Goal: Complete application form

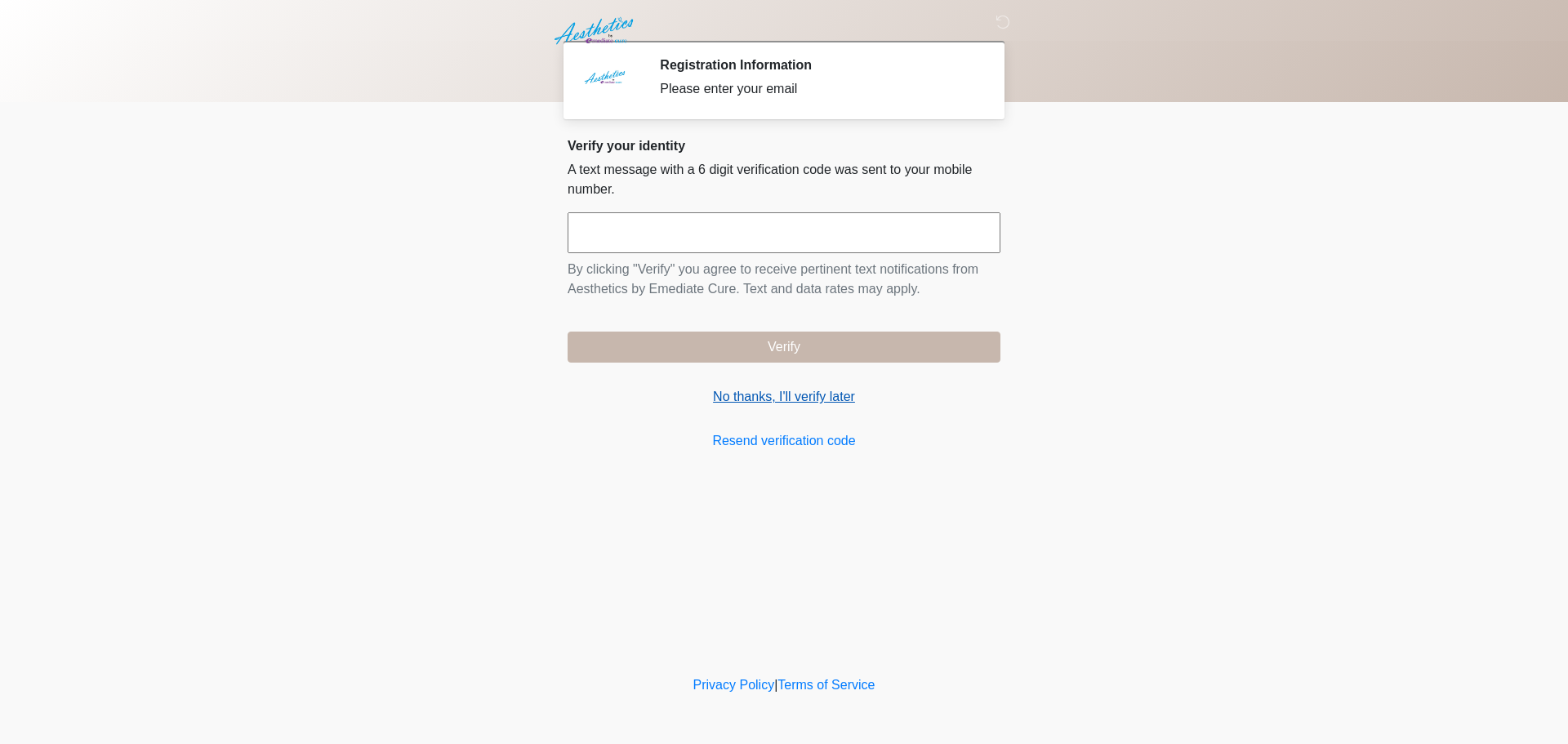
click at [746, 400] on link "No thanks, I'll verify later" at bounding box center [784, 396] width 432 height 19
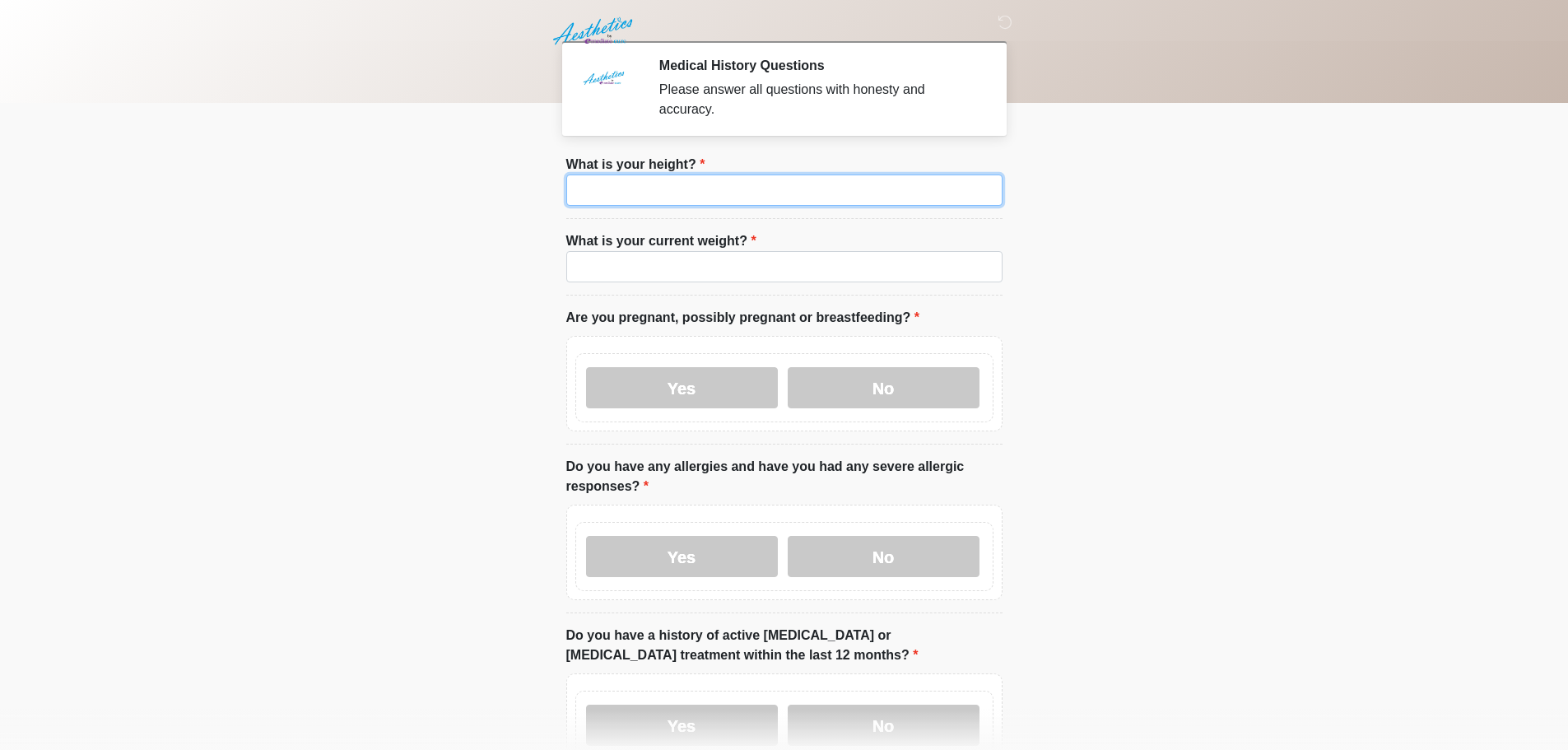
click at [639, 175] on input "What is your height?" at bounding box center [784, 190] width 436 height 31
type input "****"
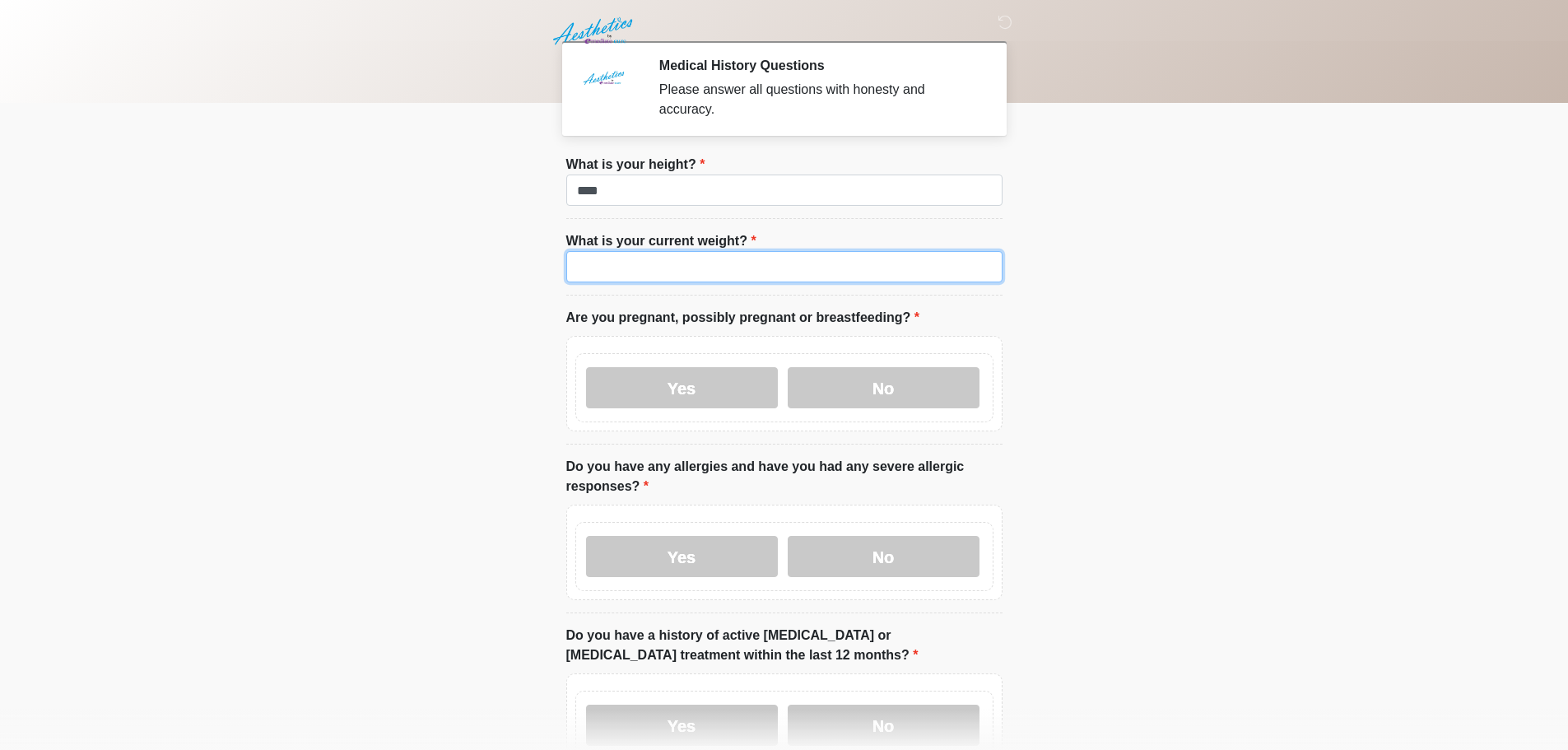
click at [645, 255] on input "What is your current weight?" at bounding box center [784, 266] width 436 height 31
type input "***"
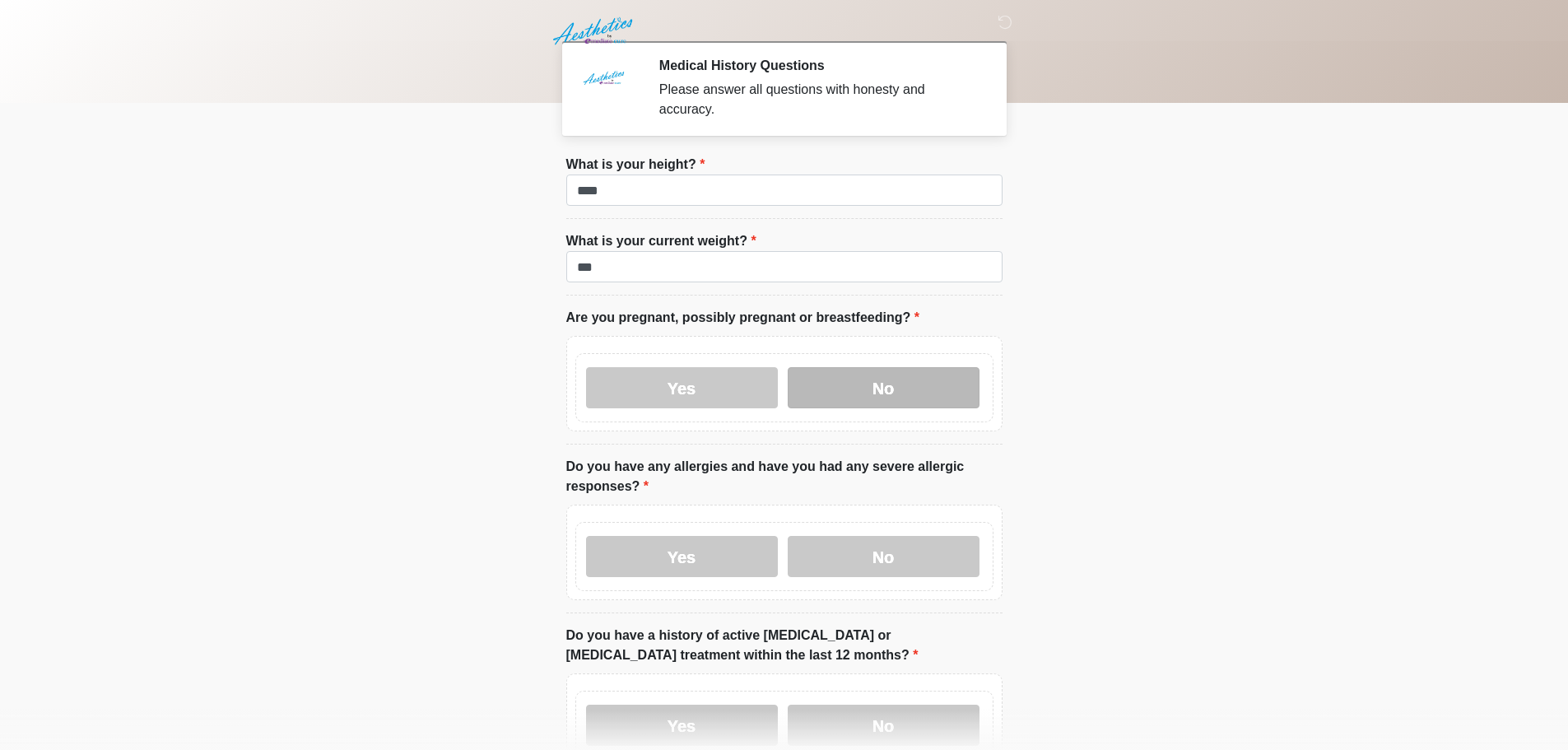
click at [918, 377] on label "No" at bounding box center [884, 388] width 192 height 41
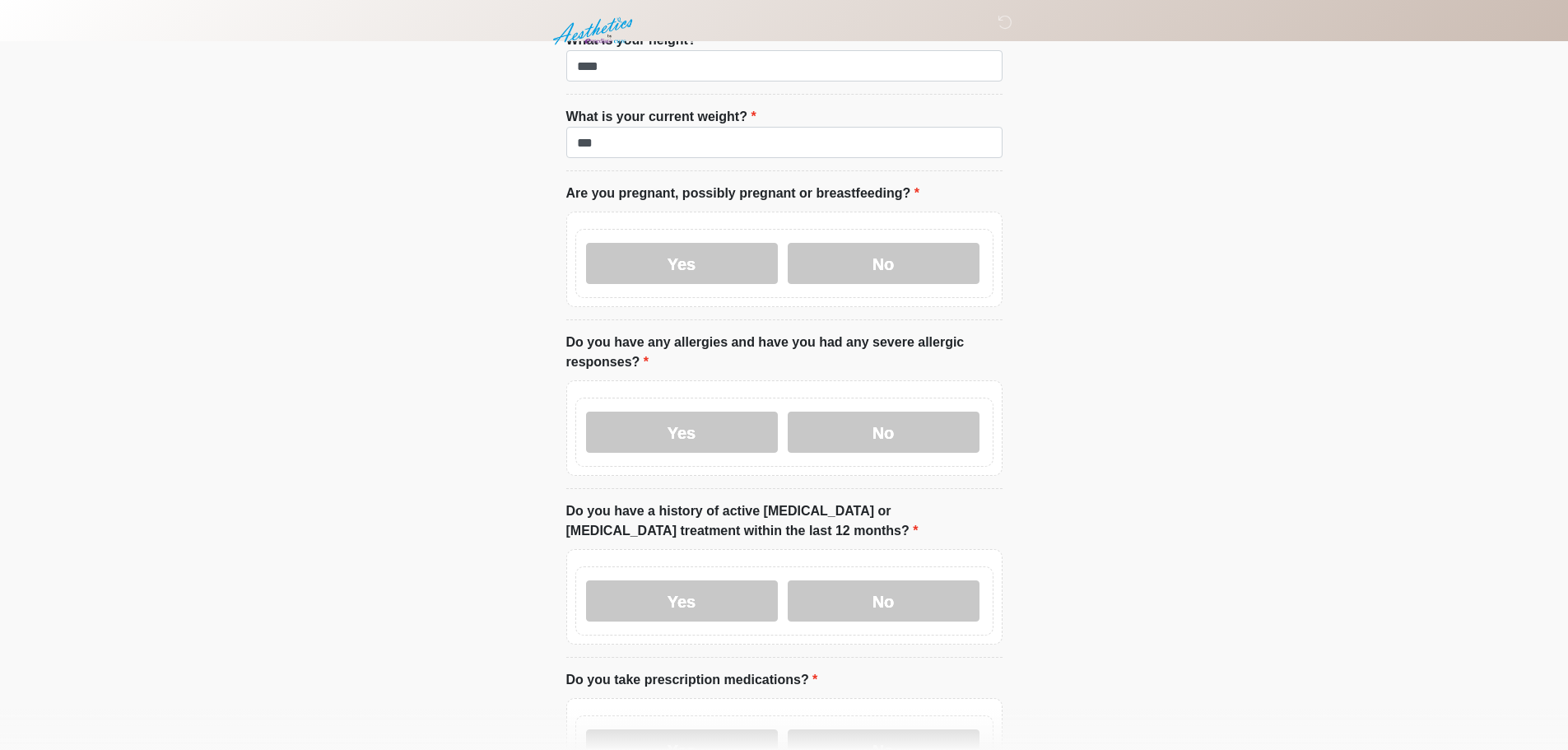
scroll to position [165, 0]
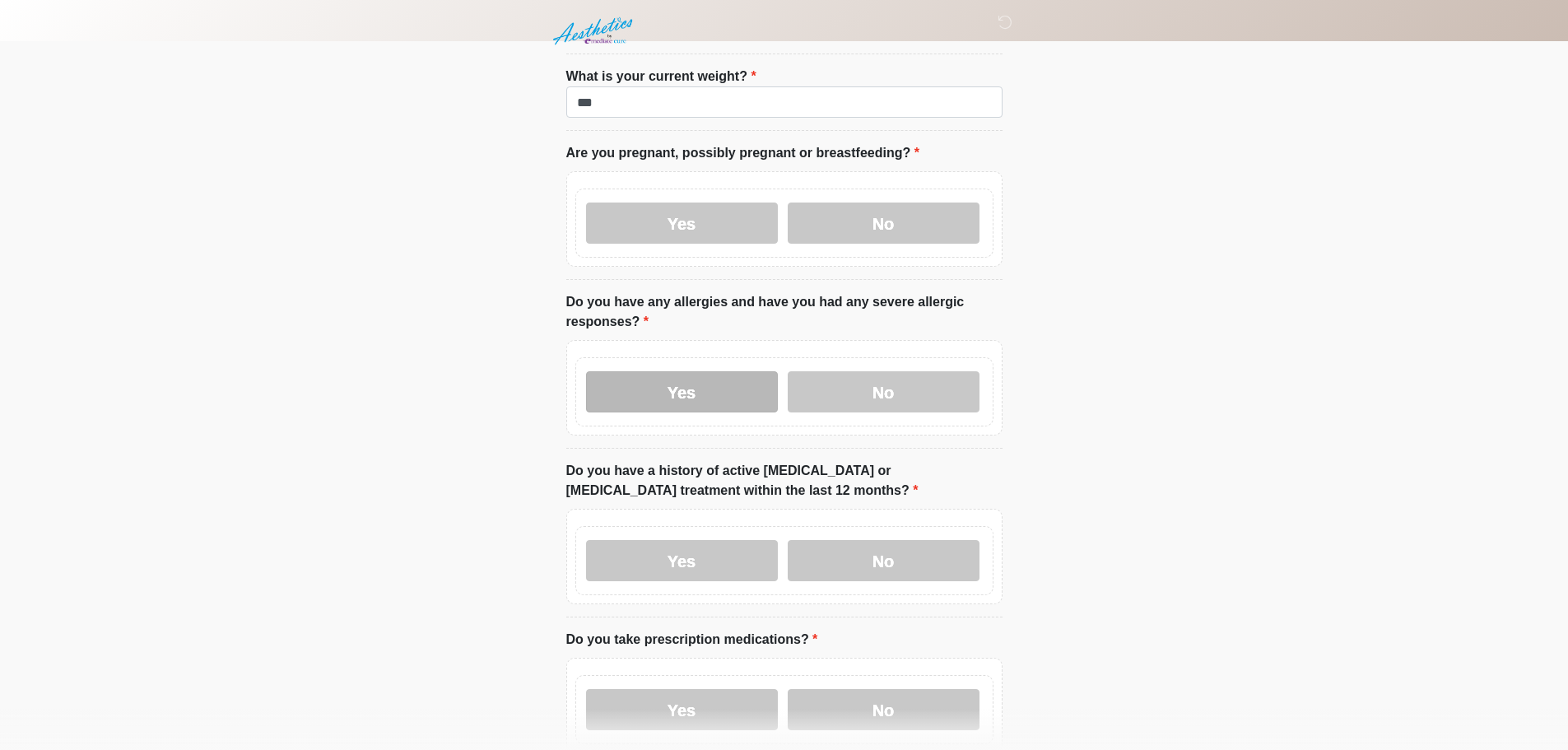
click at [686, 377] on label "Yes" at bounding box center [682, 391] width 192 height 41
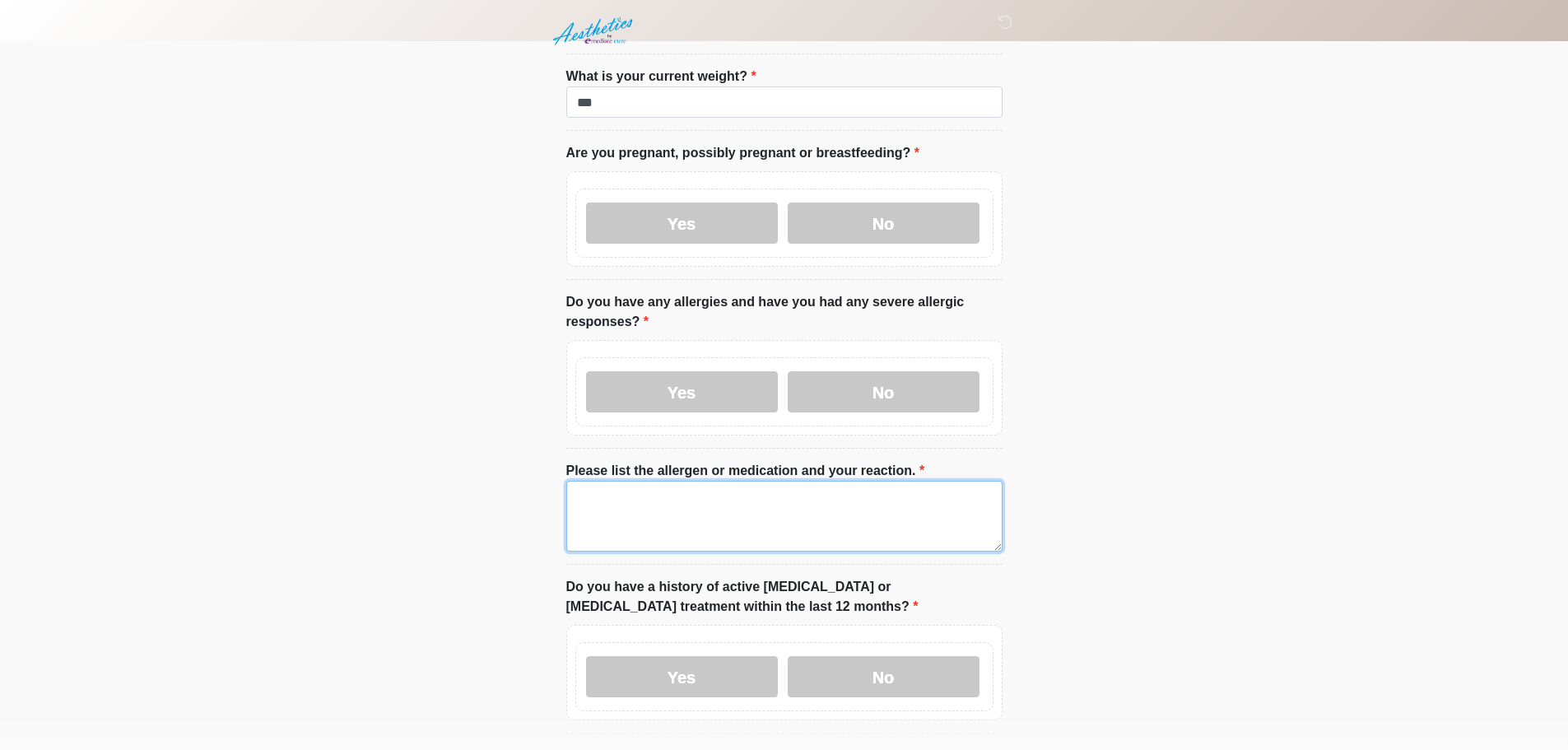
click at [587, 509] on textarea "Please list the allergen or medication and your reaction." at bounding box center [784, 516] width 436 height 71
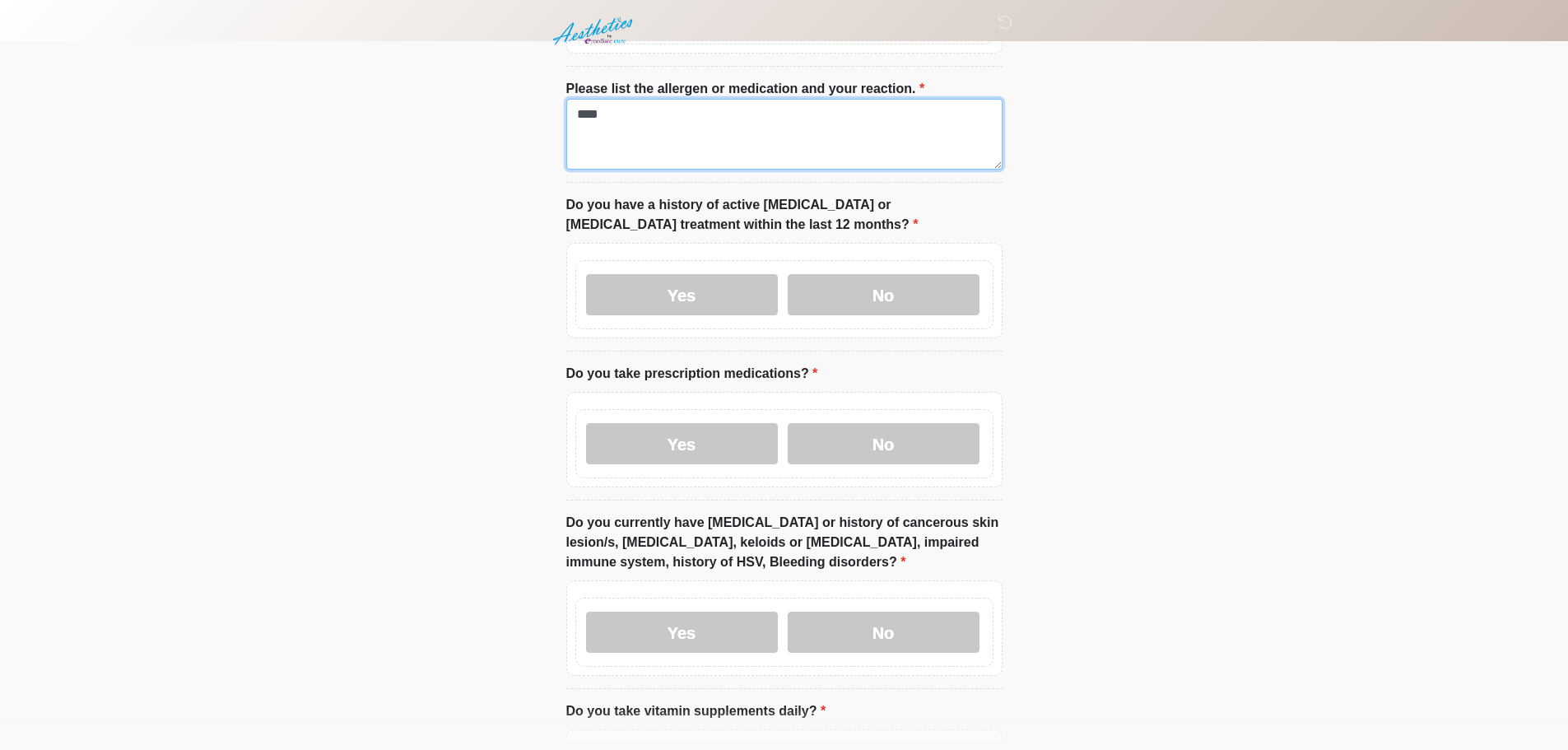
scroll to position [576, 0]
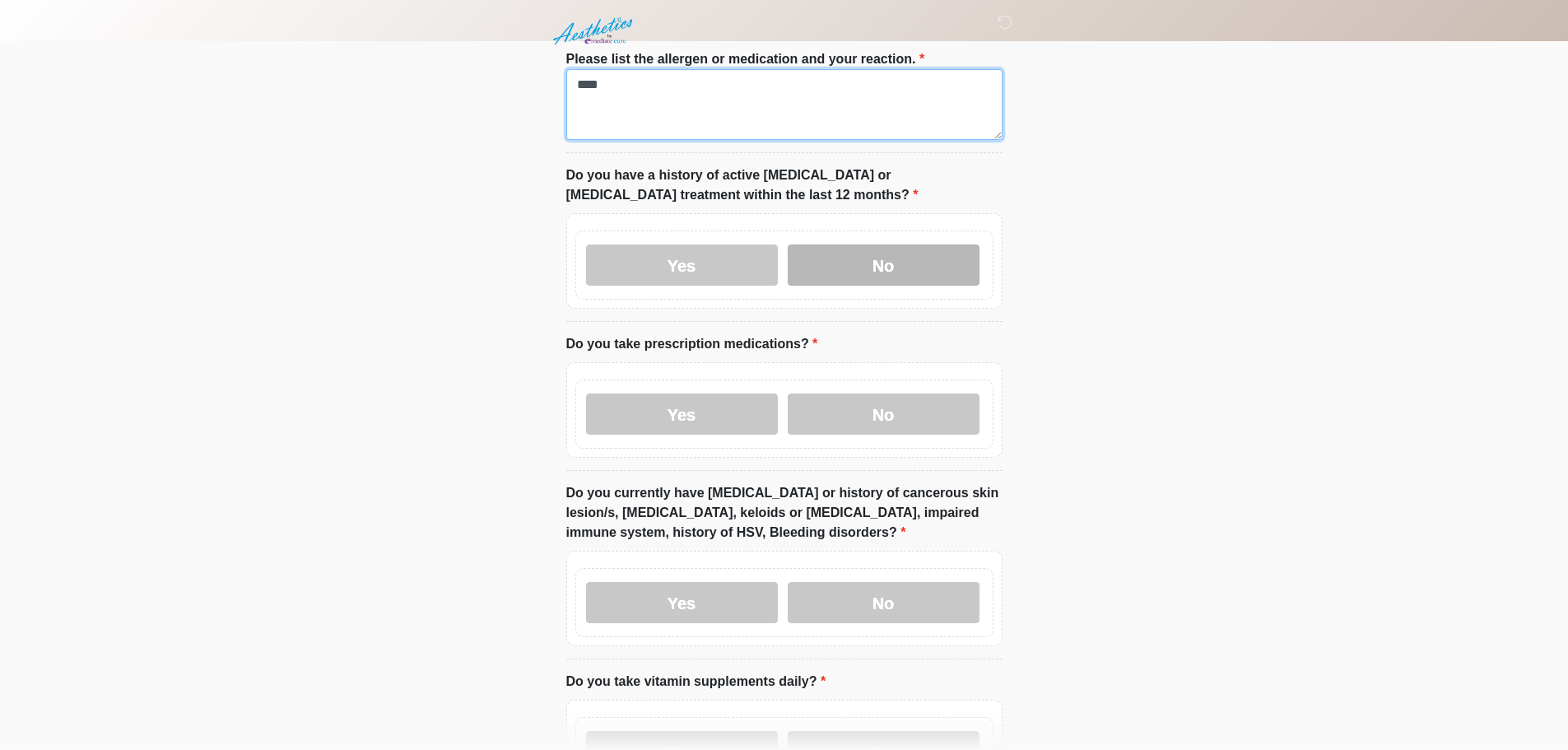
type textarea "****"
click at [886, 244] on label "No" at bounding box center [884, 264] width 192 height 41
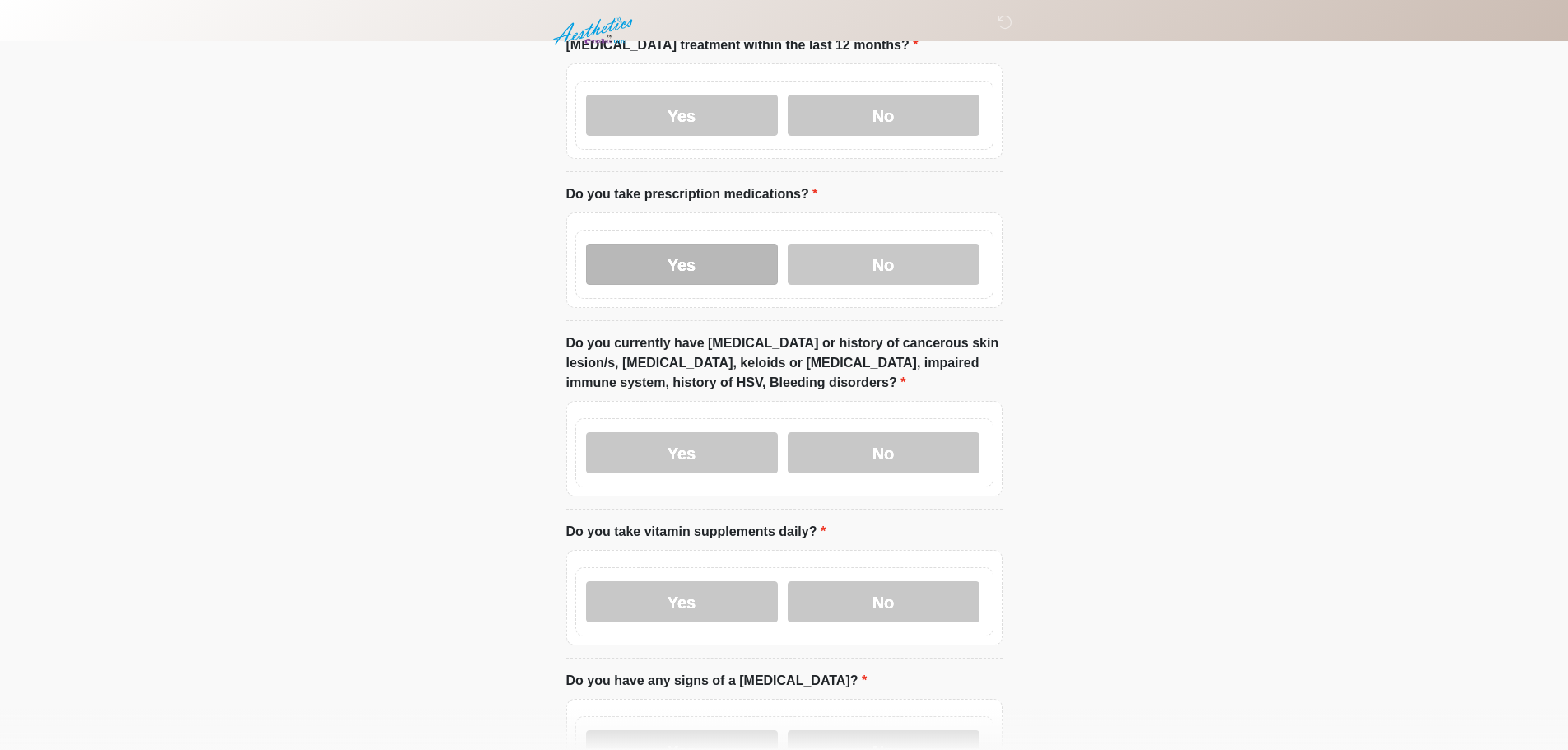
scroll to position [741, 0]
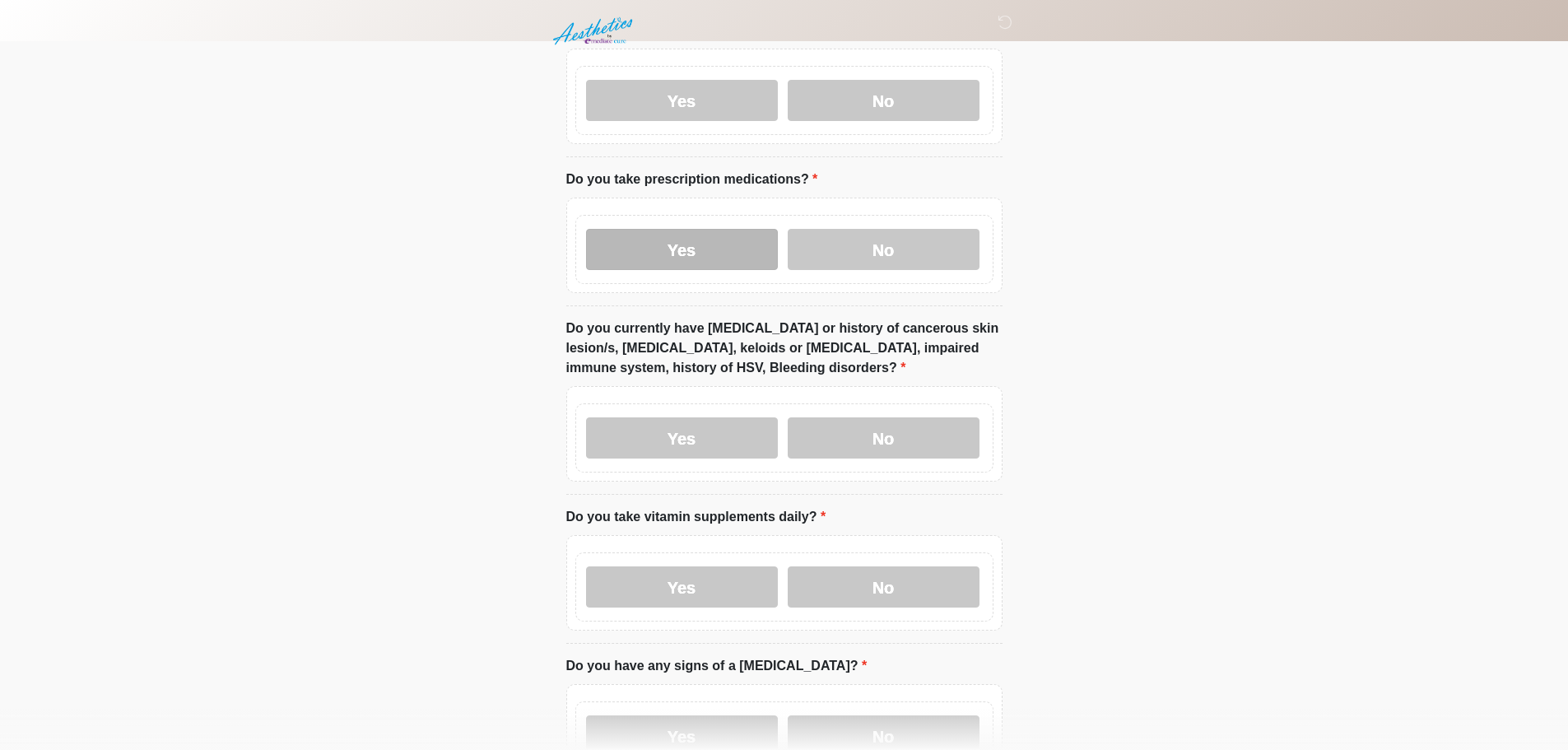
click at [705, 242] on label "Yes" at bounding box center [682, 249] width 192 height 41
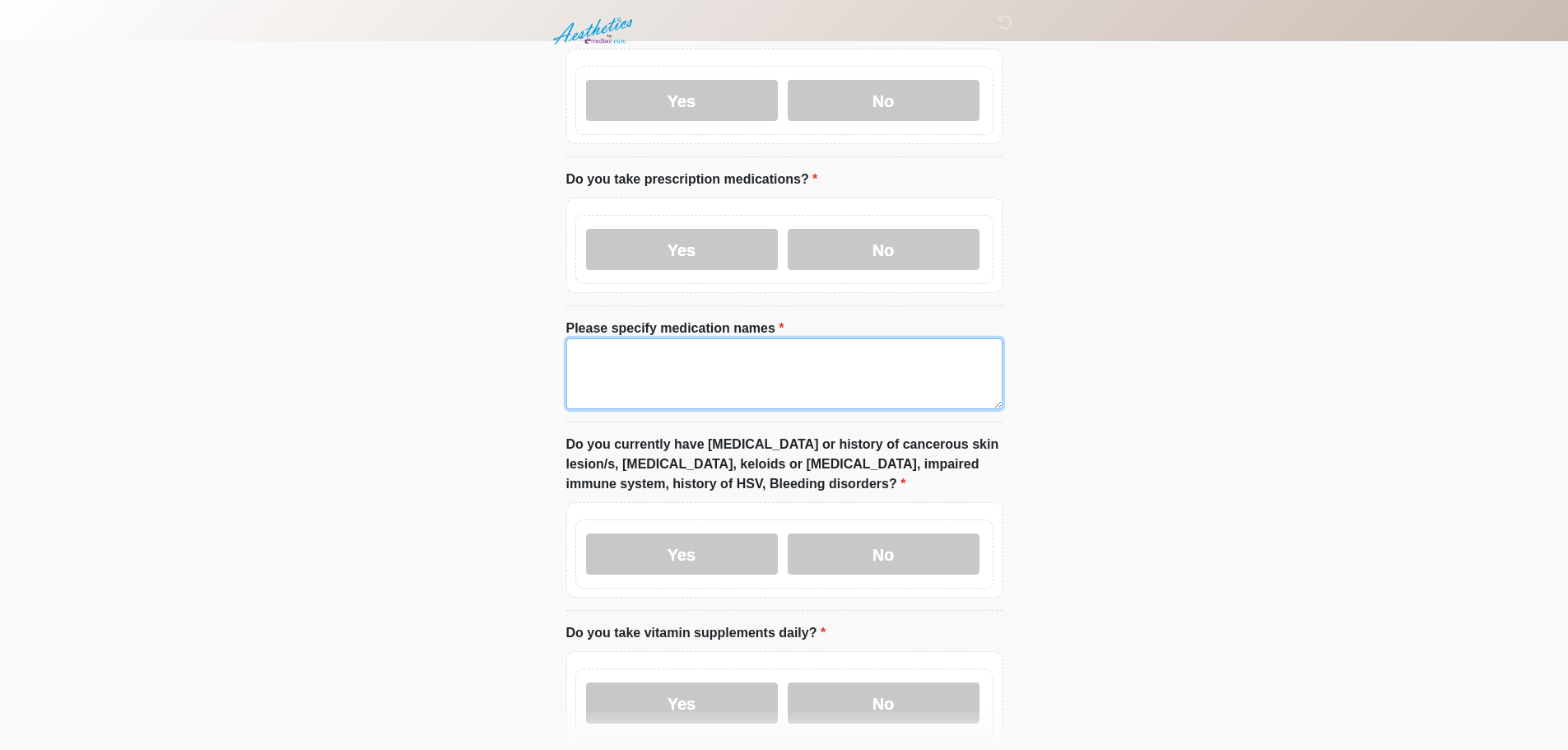
click at [603, 370] on textarea "Please specify medication names" at bounding box center [784, 373] width 436 height 71
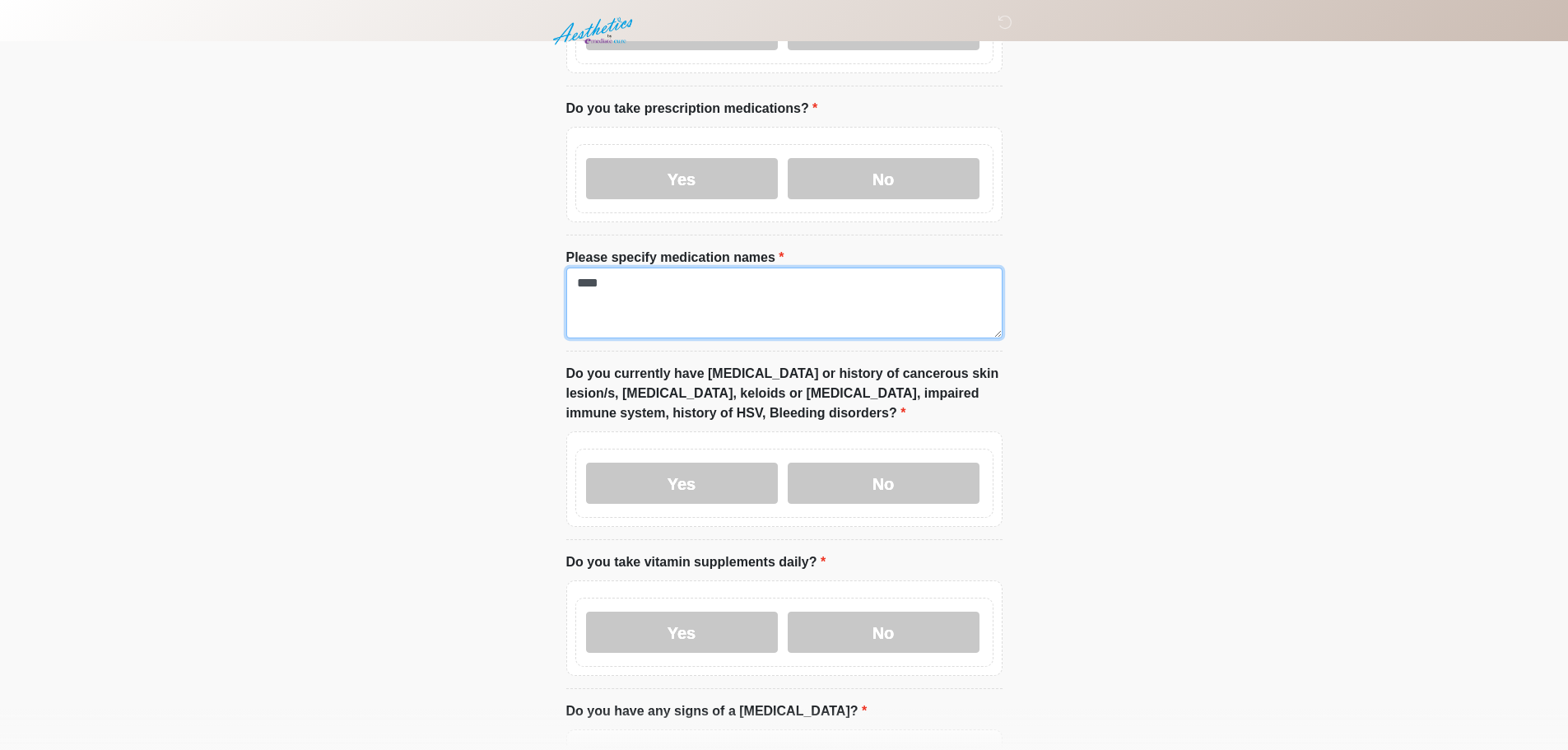
scroll to position [905, 0]
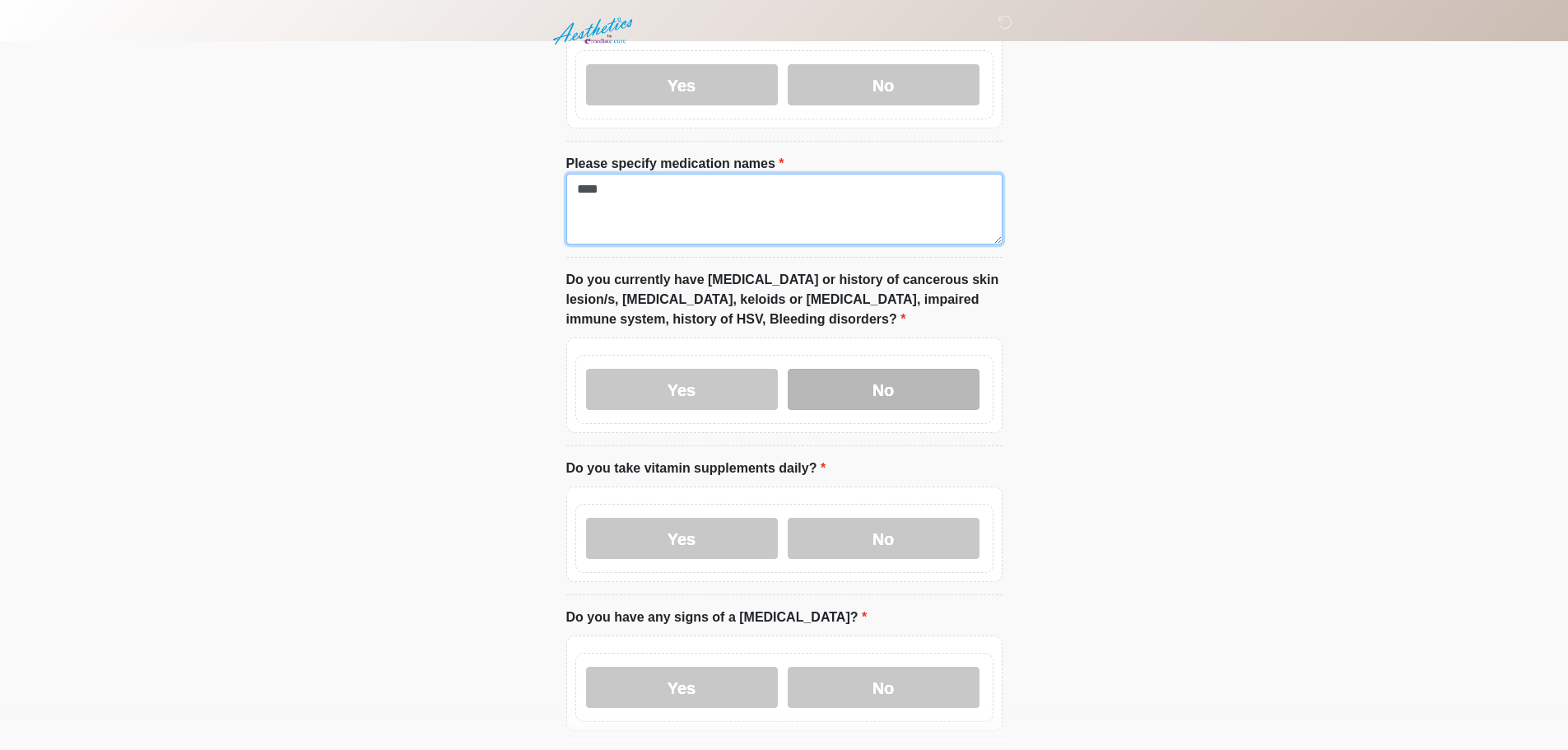
type textarea "****"
click at [896, 369] on label "No" at bounding box center [884, 389] width 192 height 41
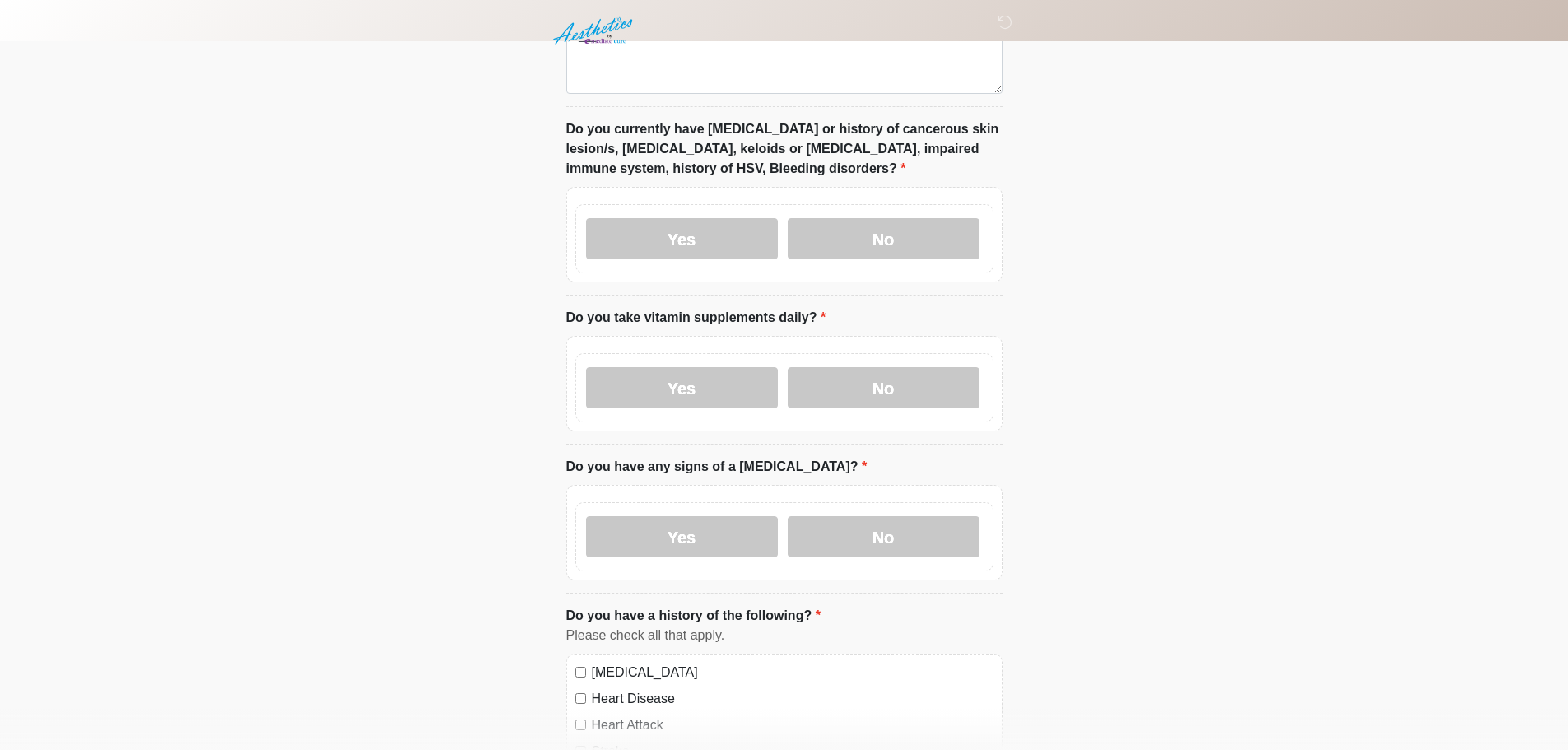
scroll to position [1070, 0]
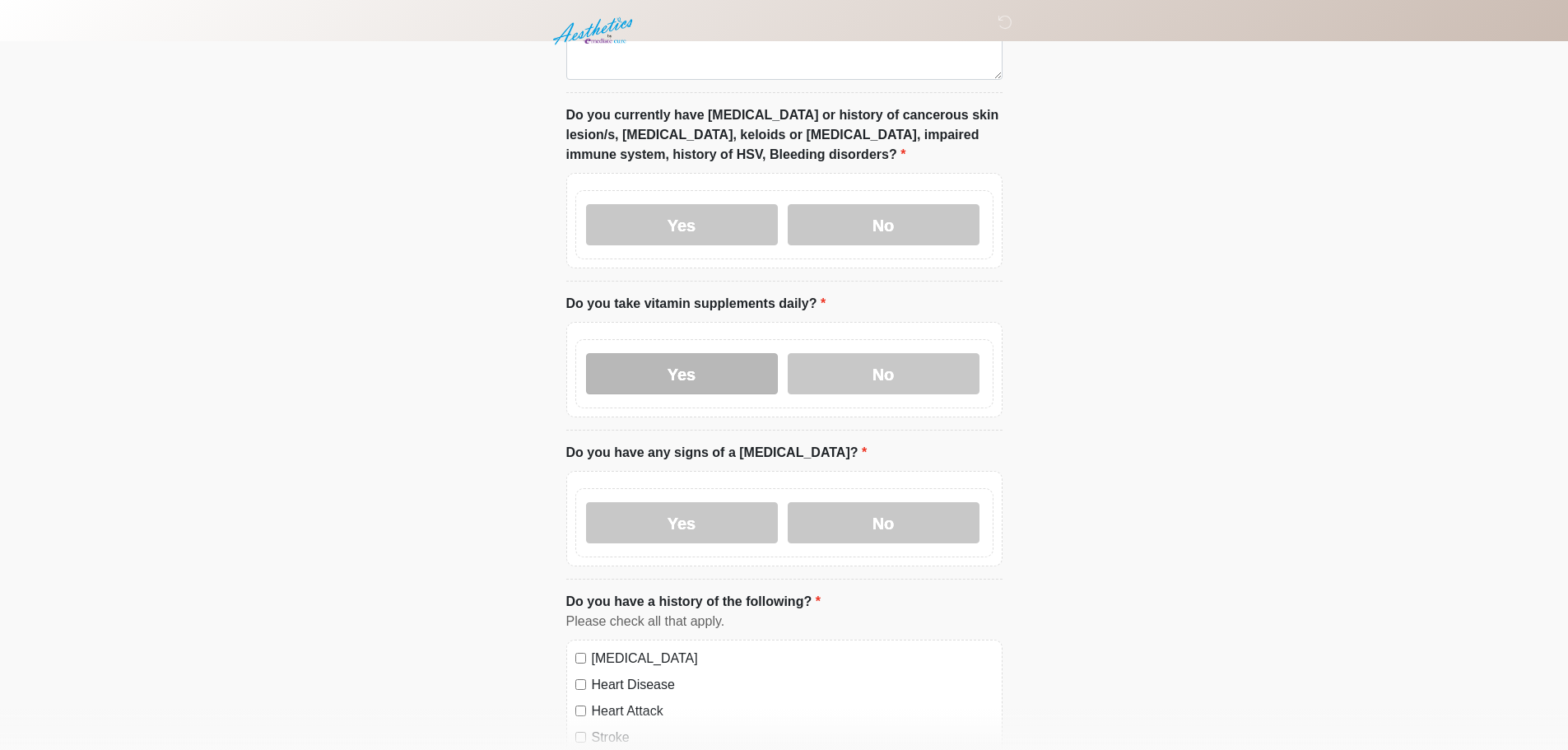
click at [683, 374] on label "Yes" at bounding box center [682, 373] width 192 height 41
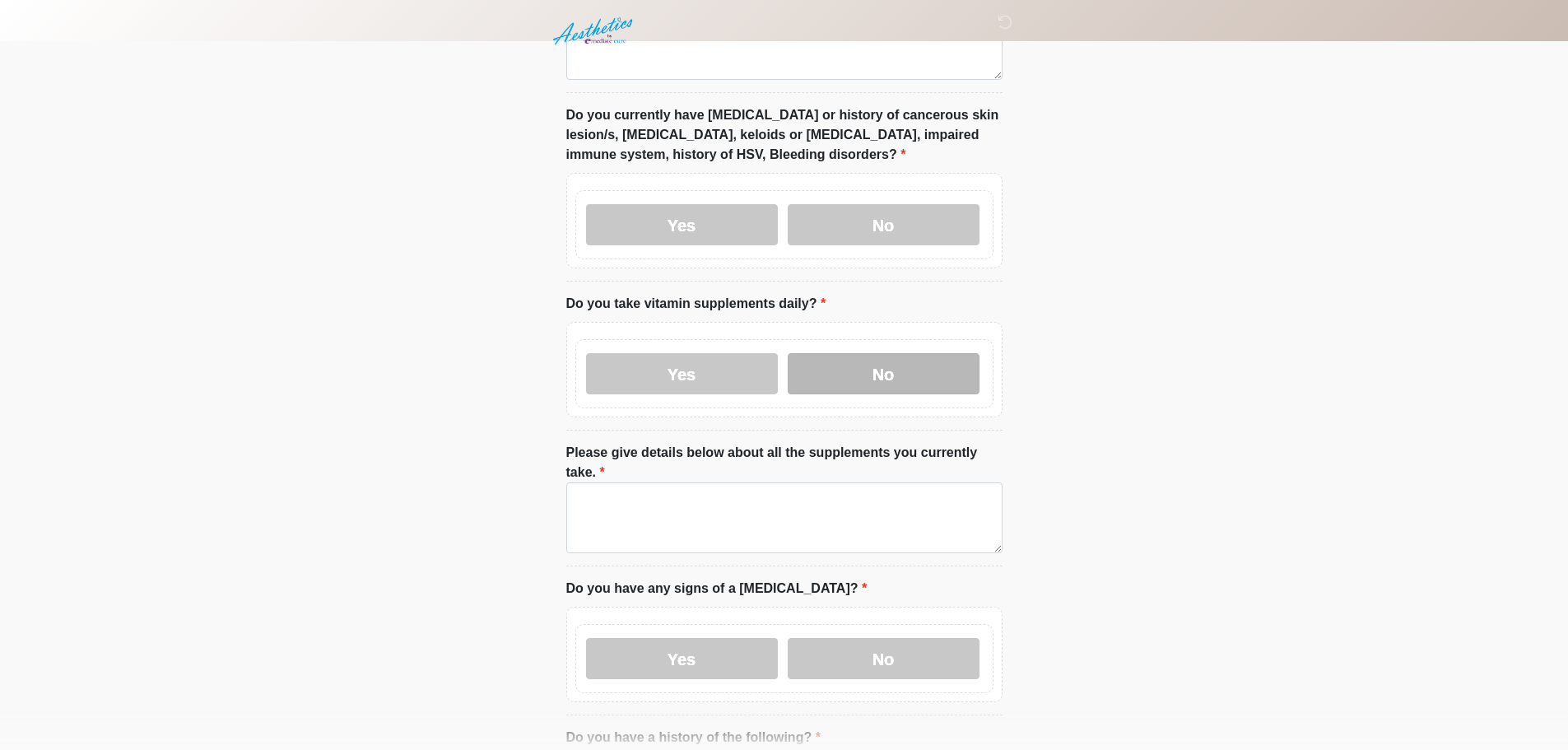
click at [902, 356] on label "No" at bounding box center [884, 373] width 192 height 41
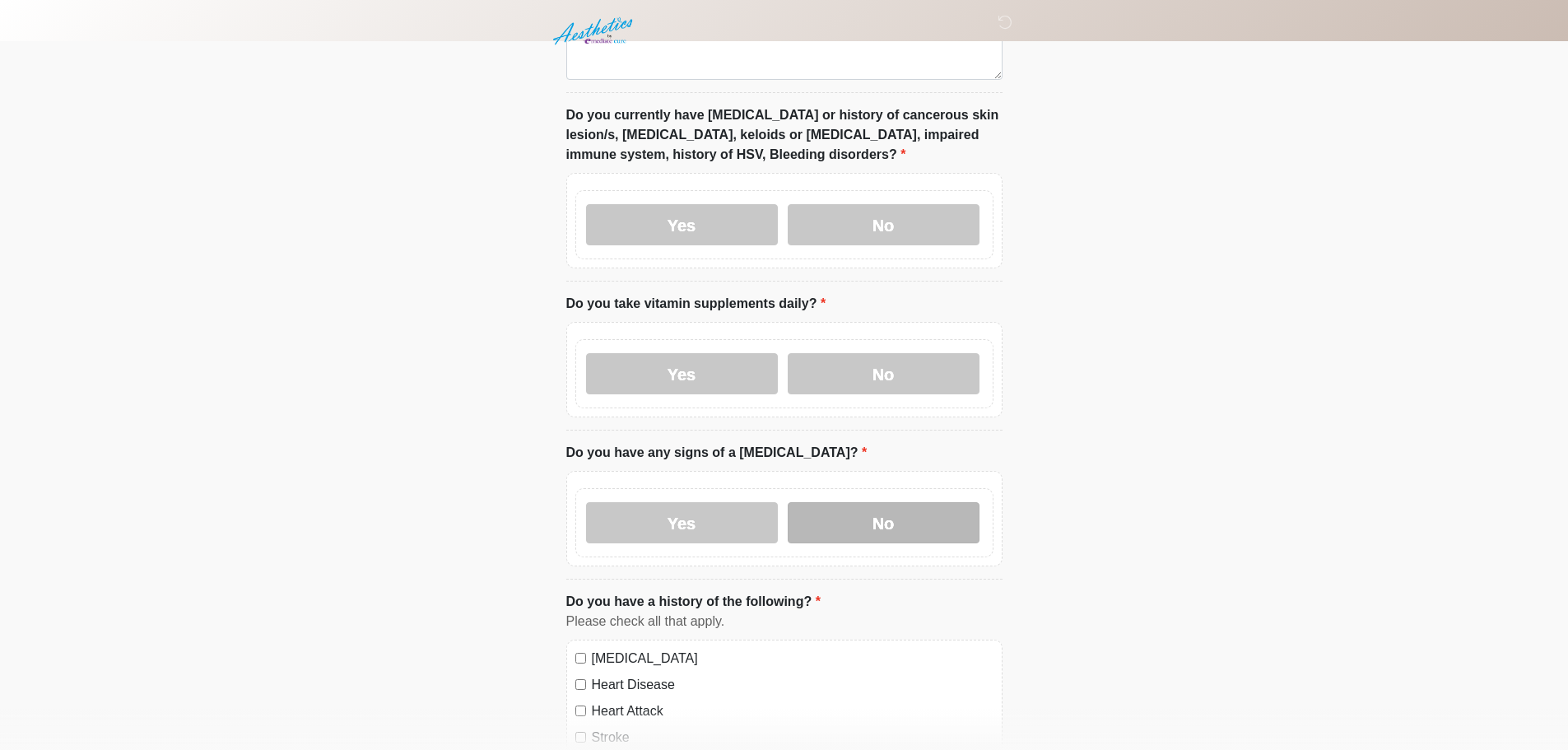
click at [880, 502] on label "No" at bounding box center [884, 522] width 192 height 41
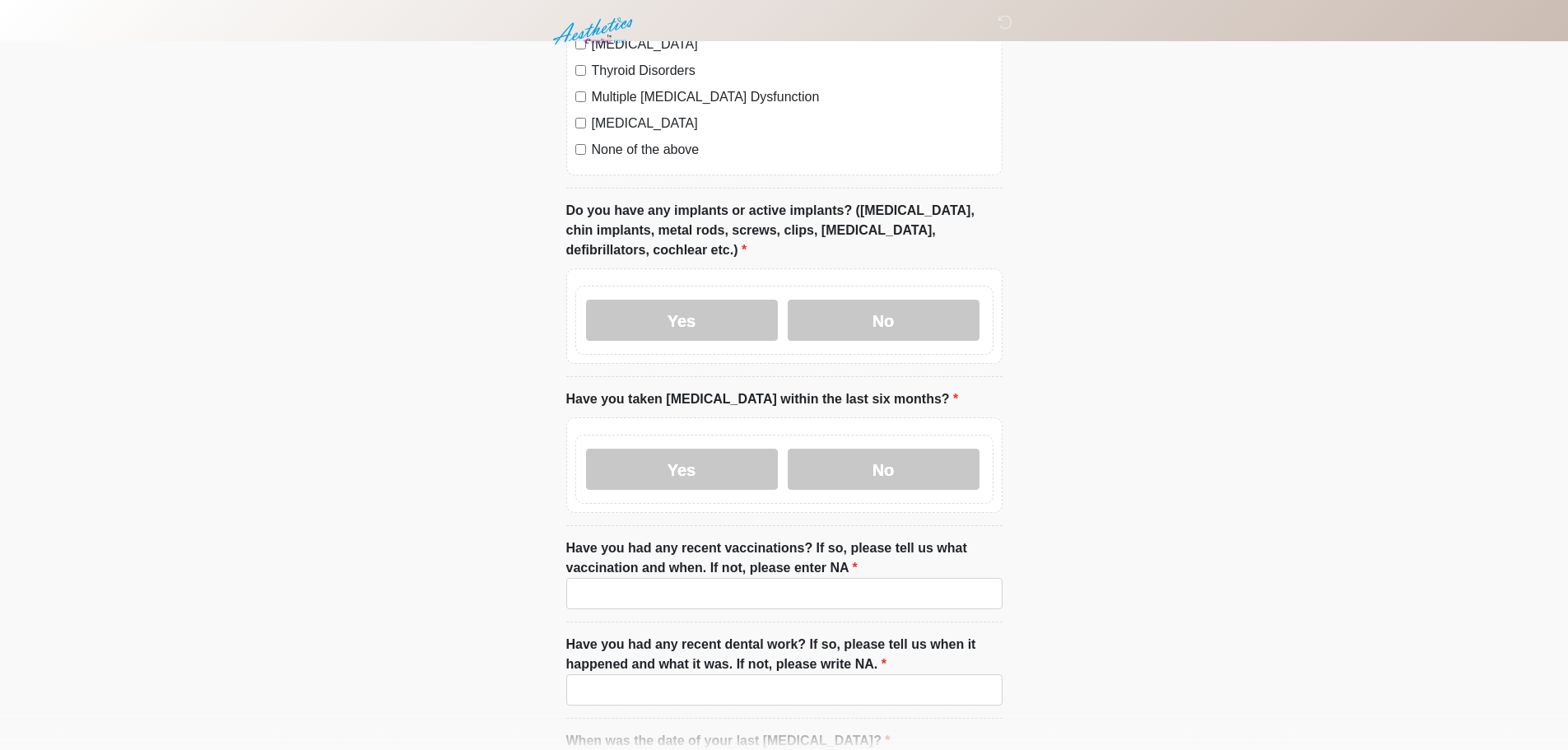
scroll to position [1976, 0]
click at [870, 300] on label "No" at bounding box center [884, 318] width 192 height 41
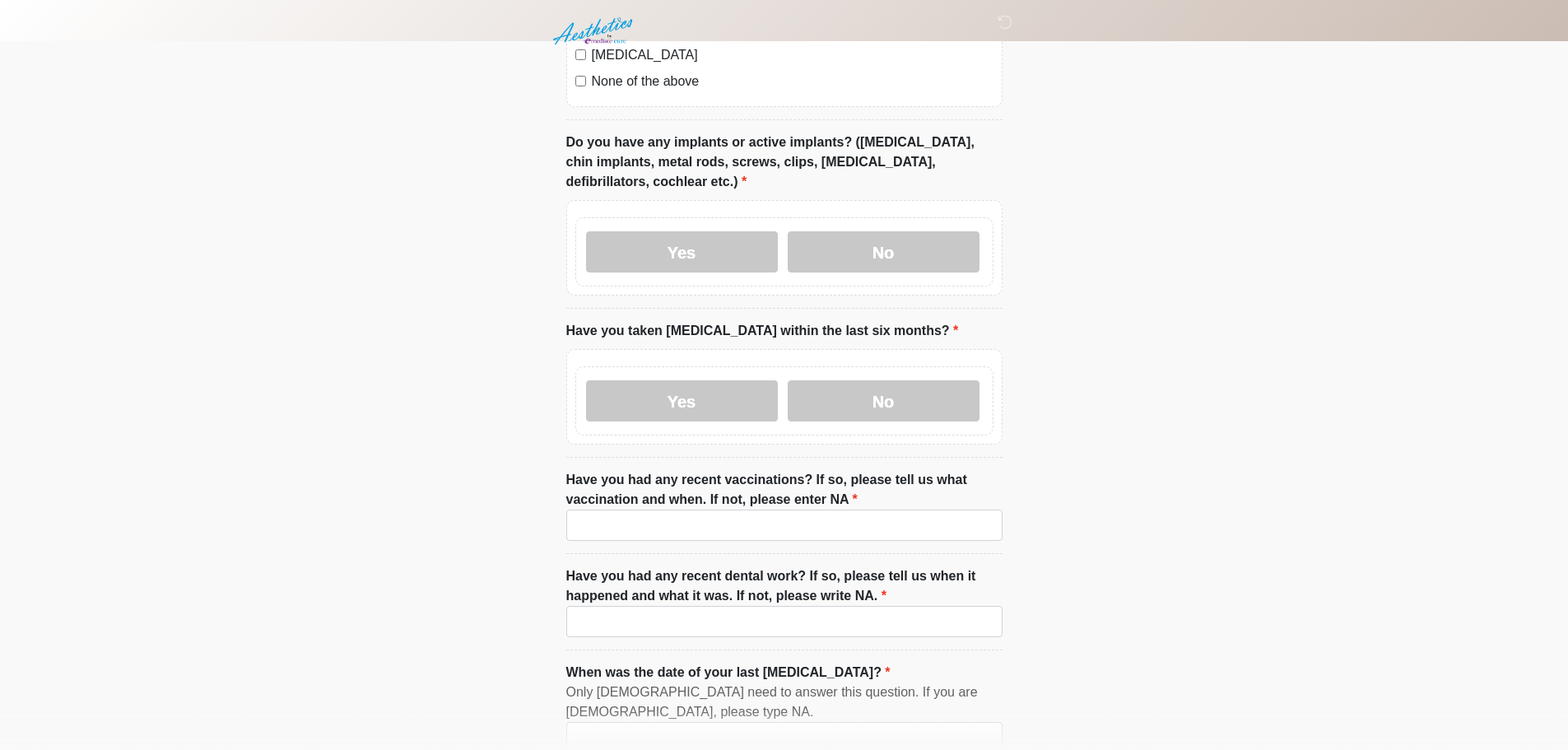
scroll to position [2140, 0]
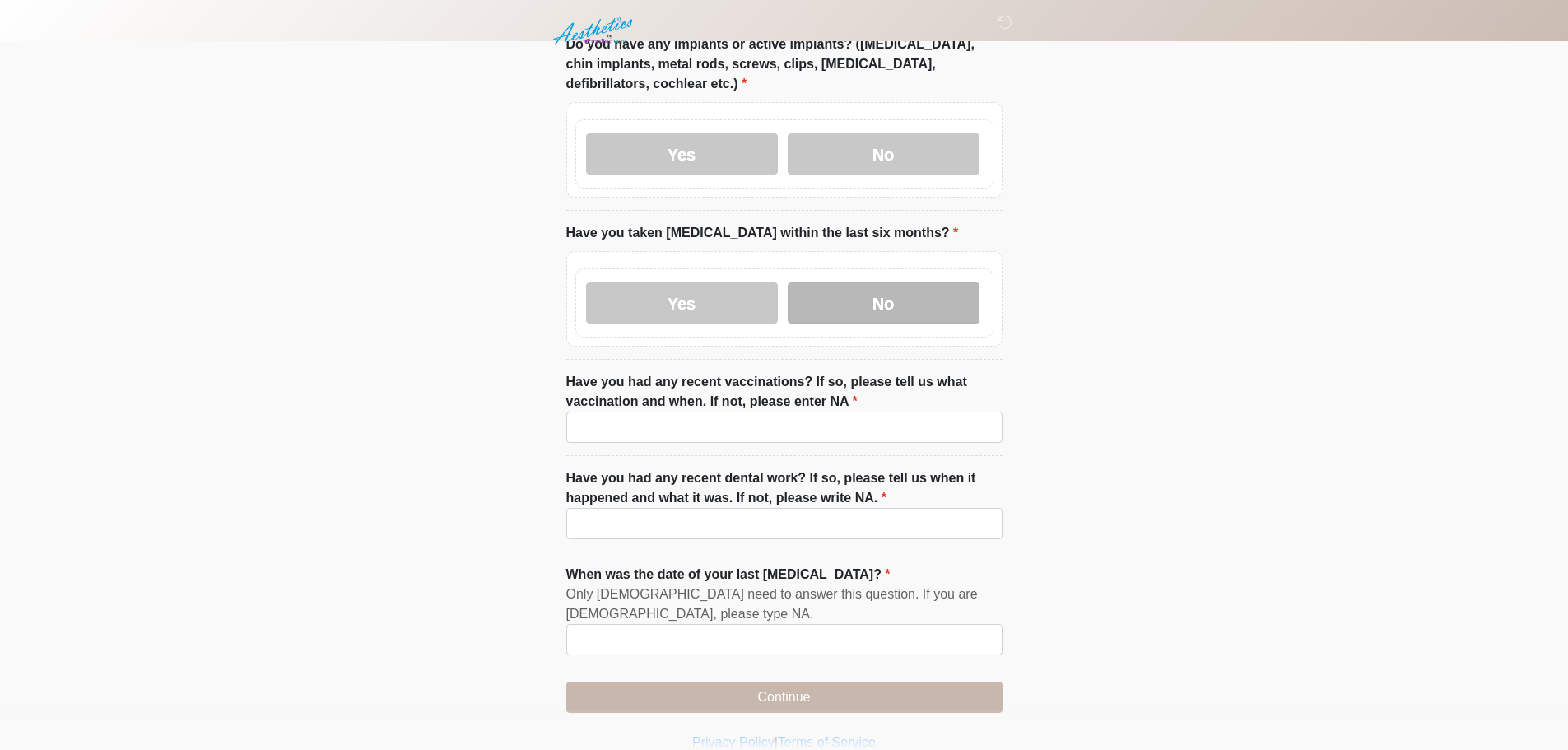
click at [869, 296] on label "No" at bounding box center [884, 302] width 192 height 41
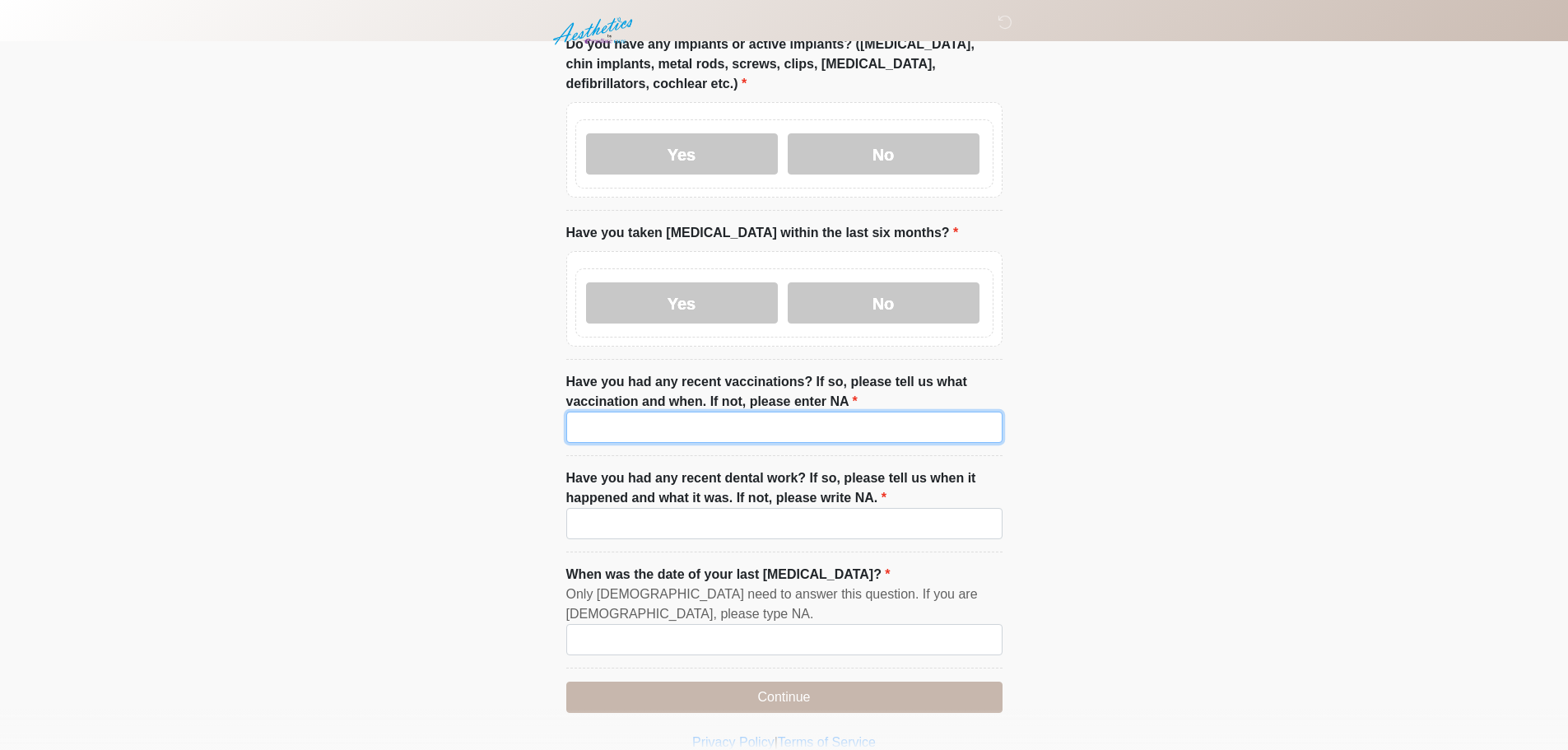
click at [624, 411] on input "Have you had any recent vaccinations? If so, please tell us what vaccination an…" at bounding box center [784, 427] width 436 height 31
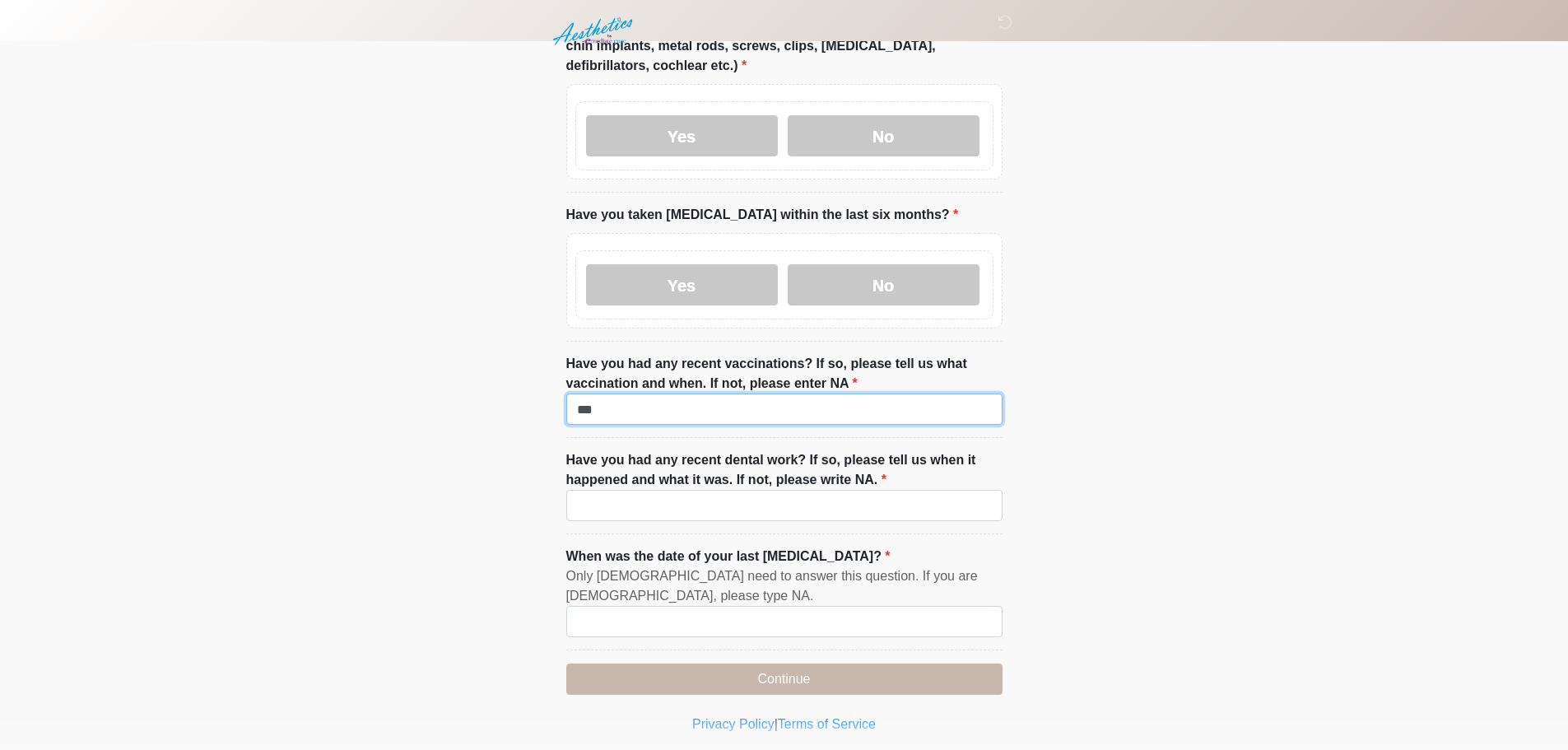
scroll to position [2176, 0]
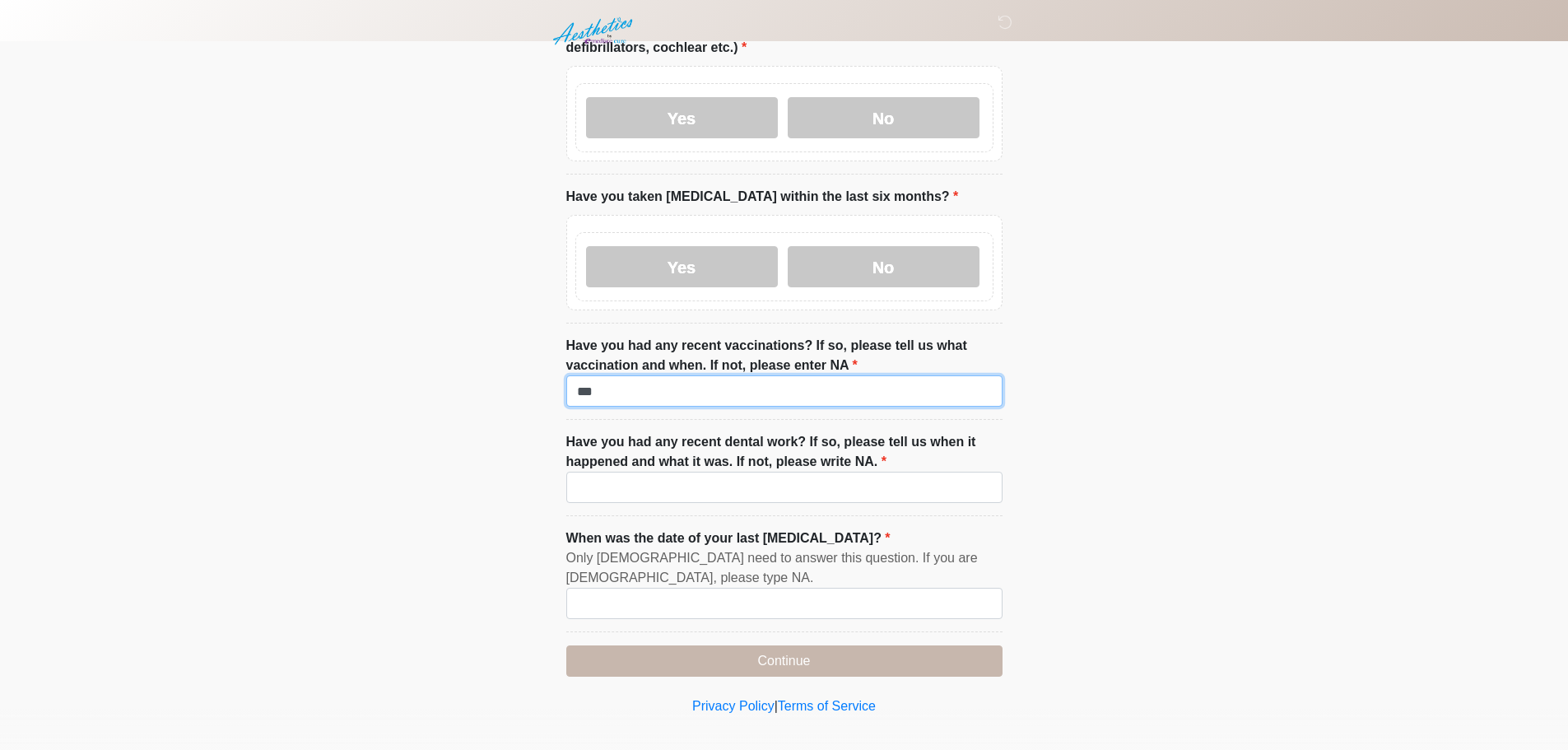
type input "***"
click at [703, 481] on input "Have you had any recent dental work? If so, please tell us when it happened and…" at bounding box center [784, 486] width 436 height 31
type input "***"
click at [659, 591] on input "When was the date of your last [MEDICAL_DATA]?" at bounding box center [784, 603] width 436 height 31
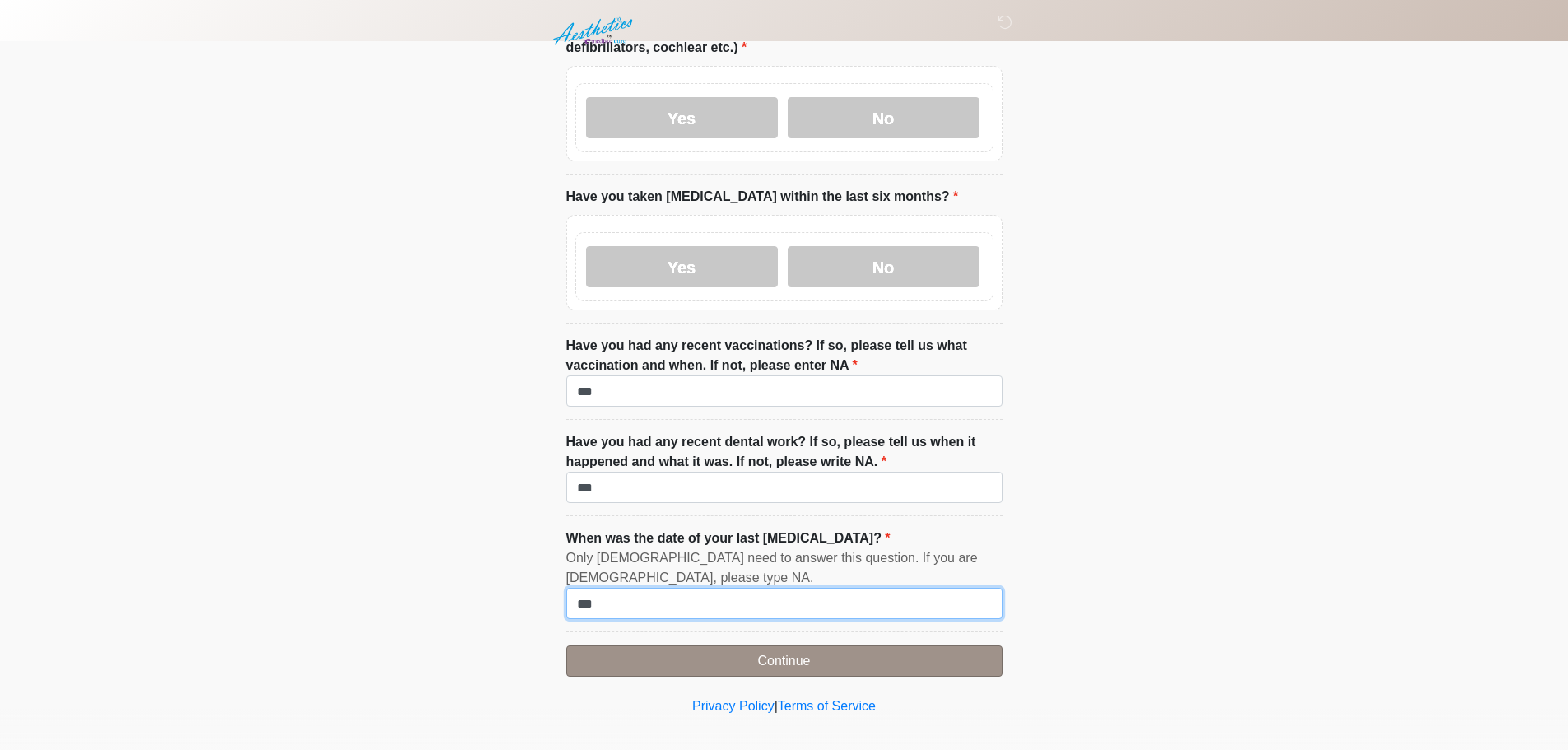
type input "***"
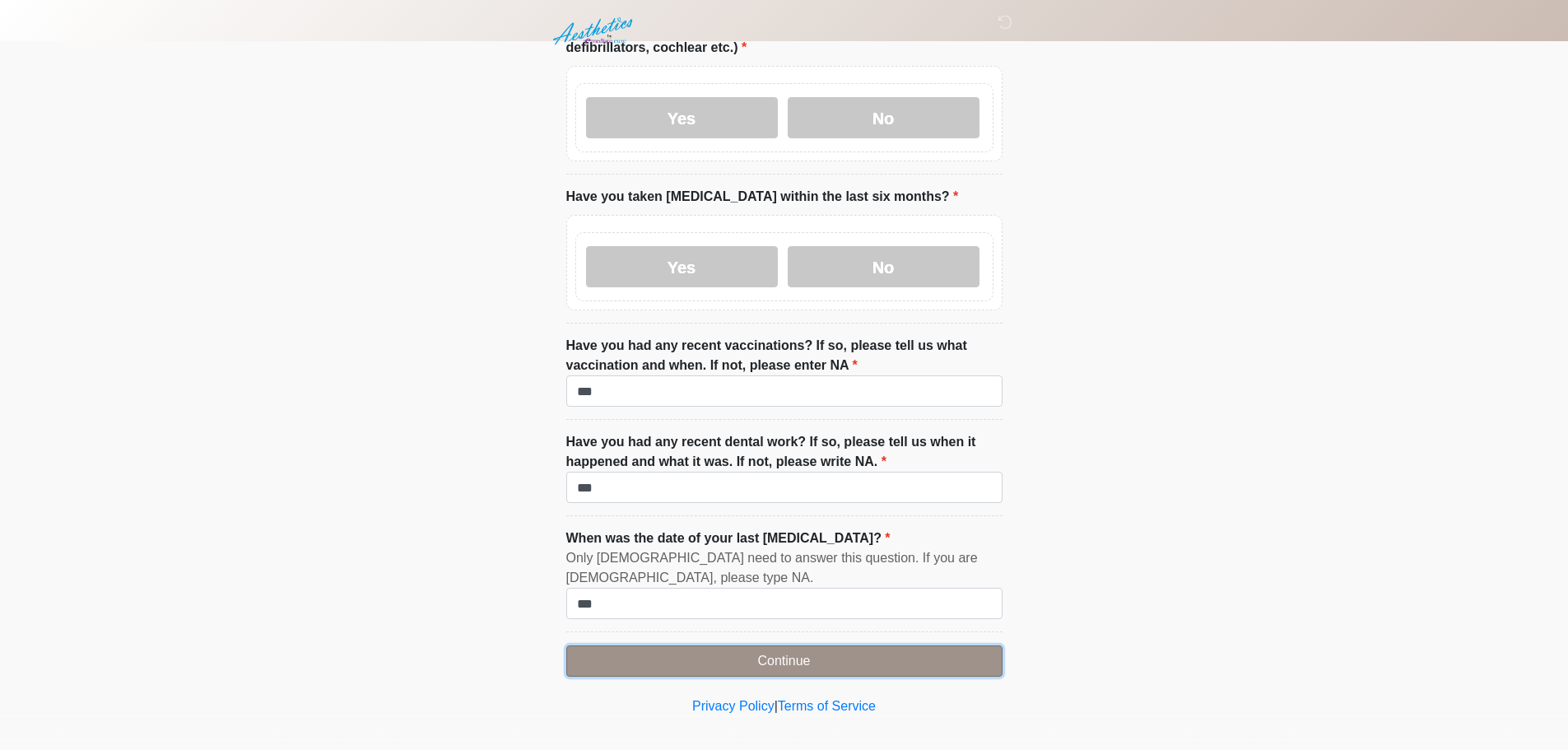
click at [794, 645] on button "Continue" at bounding box center [784, 660] width 436 height 31
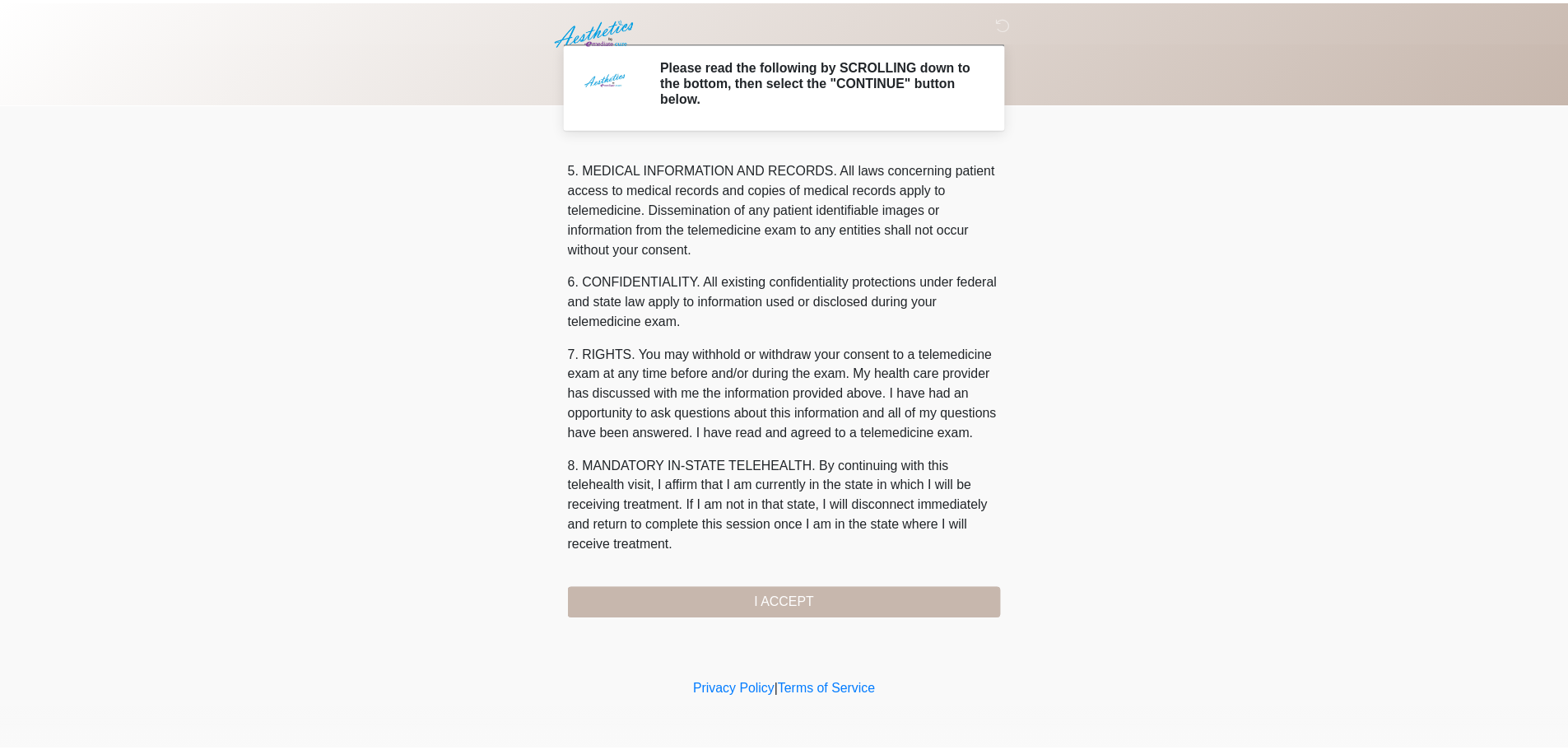
scroll to position [554, 0]
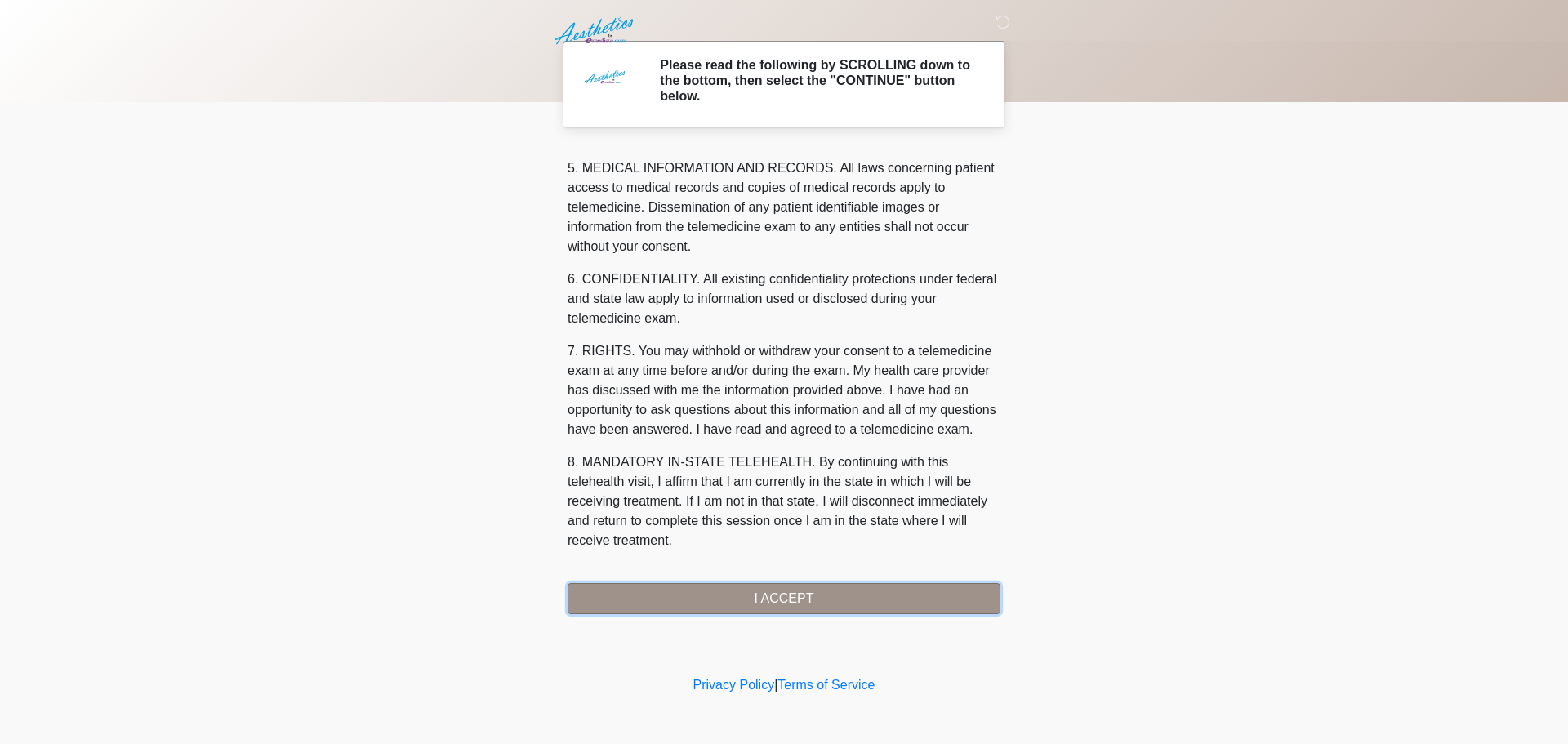
click at [766, 596] on button "I ACCEPT" at bounding box center [784, 598] width 432 height 31
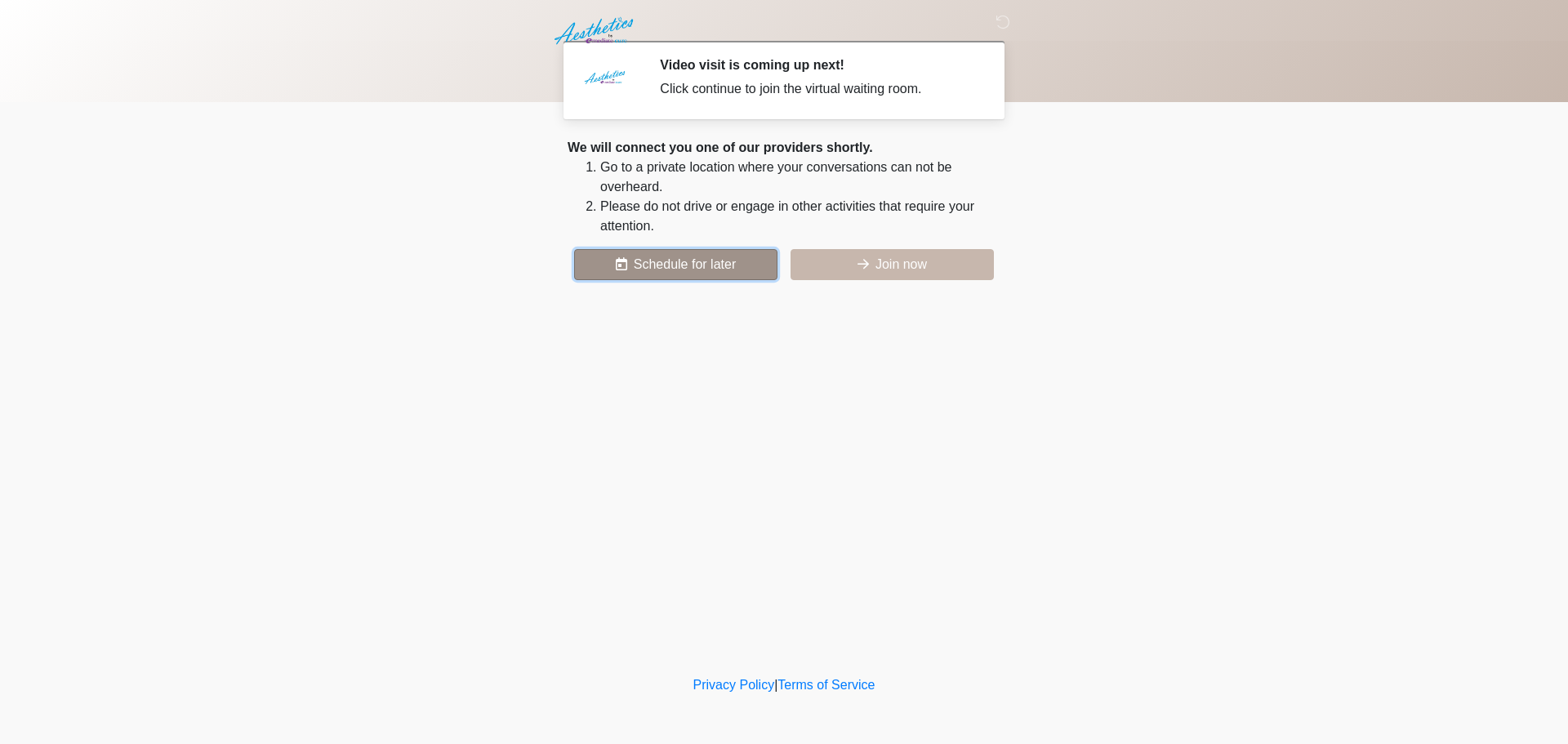
click at [602, 271] on button "Schedule for later" at bounding box center [675, 264] width 204 height 31
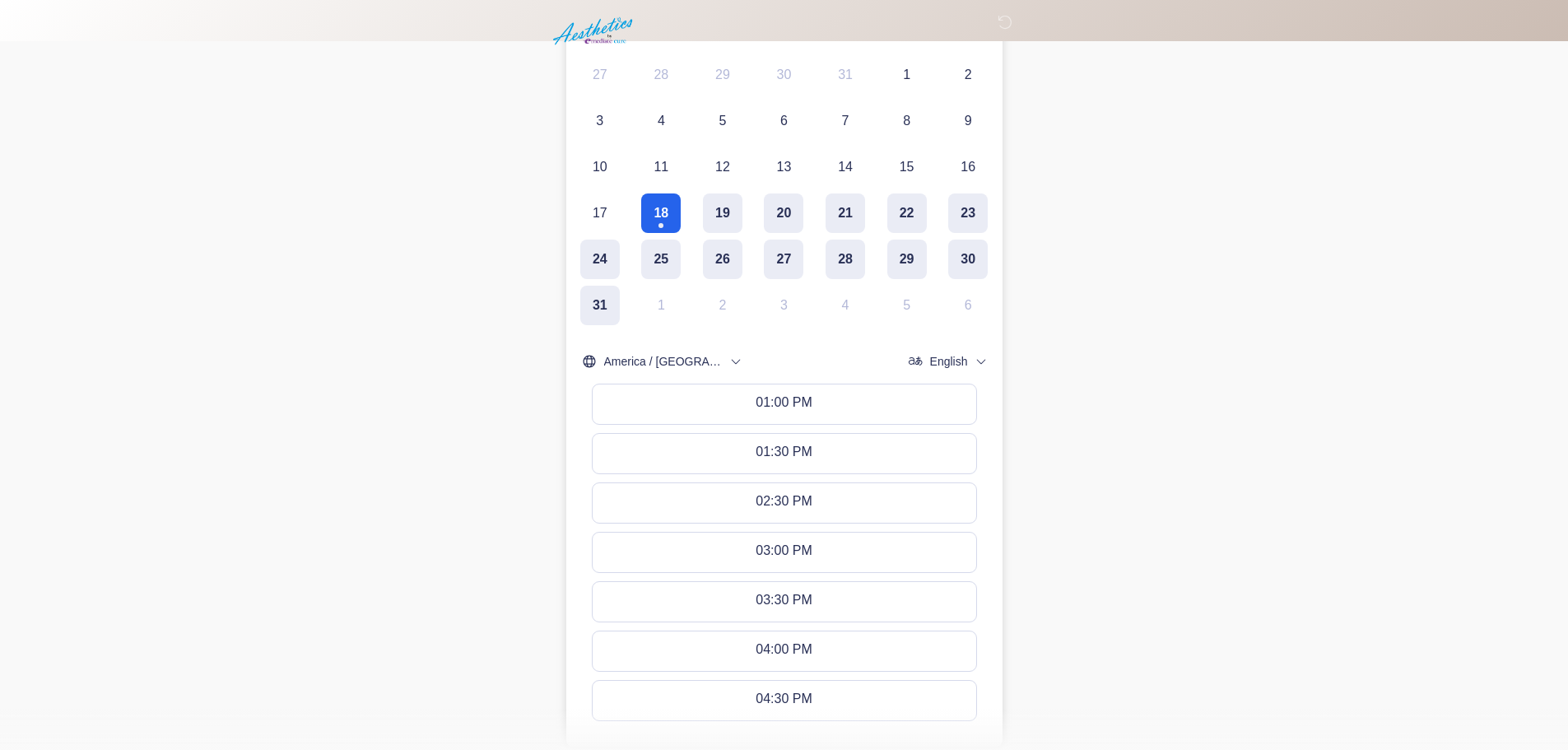
scroll to position [492, 0]
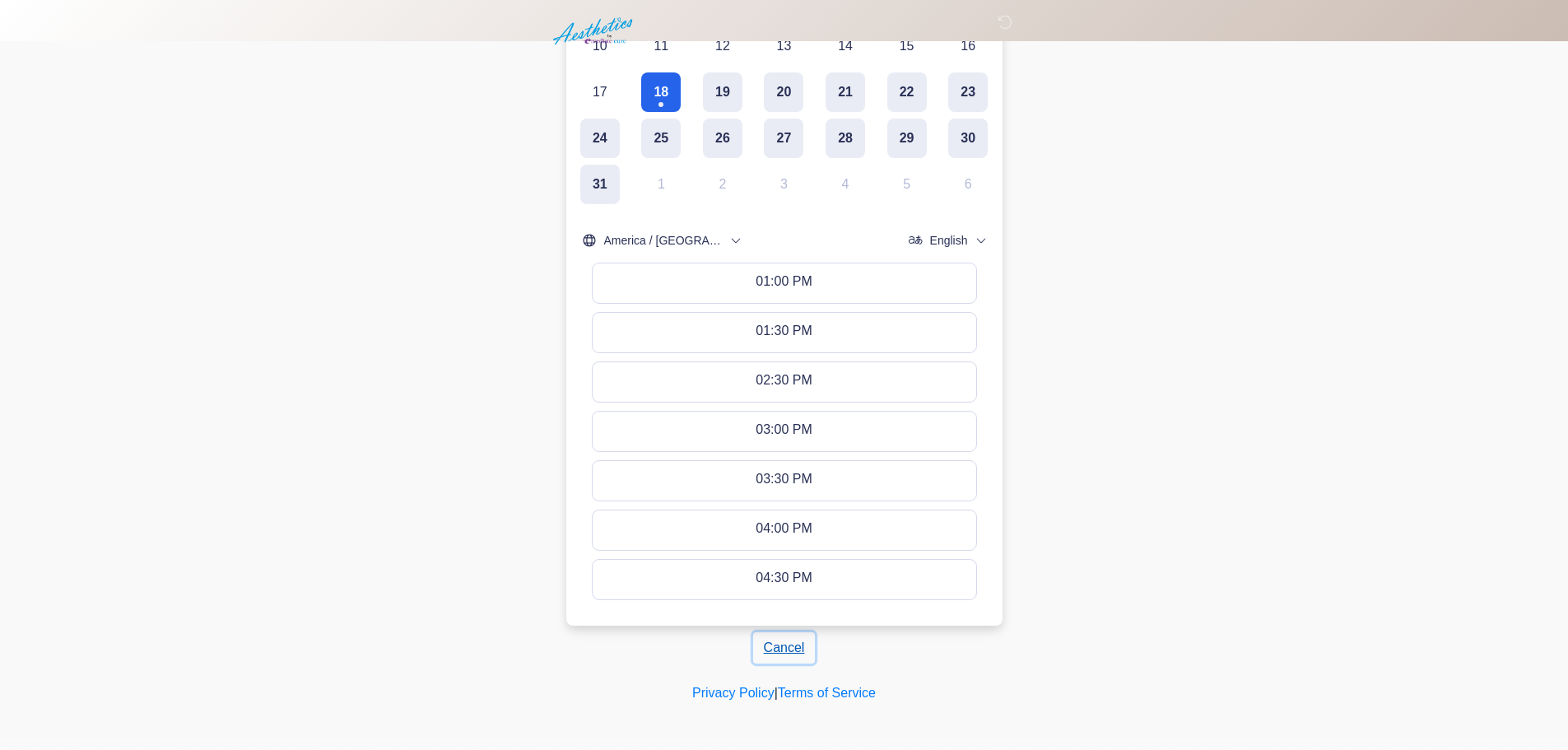
click at [786, 649] on button "Cancel" at bounding box center [785, 647] width 63 height 31
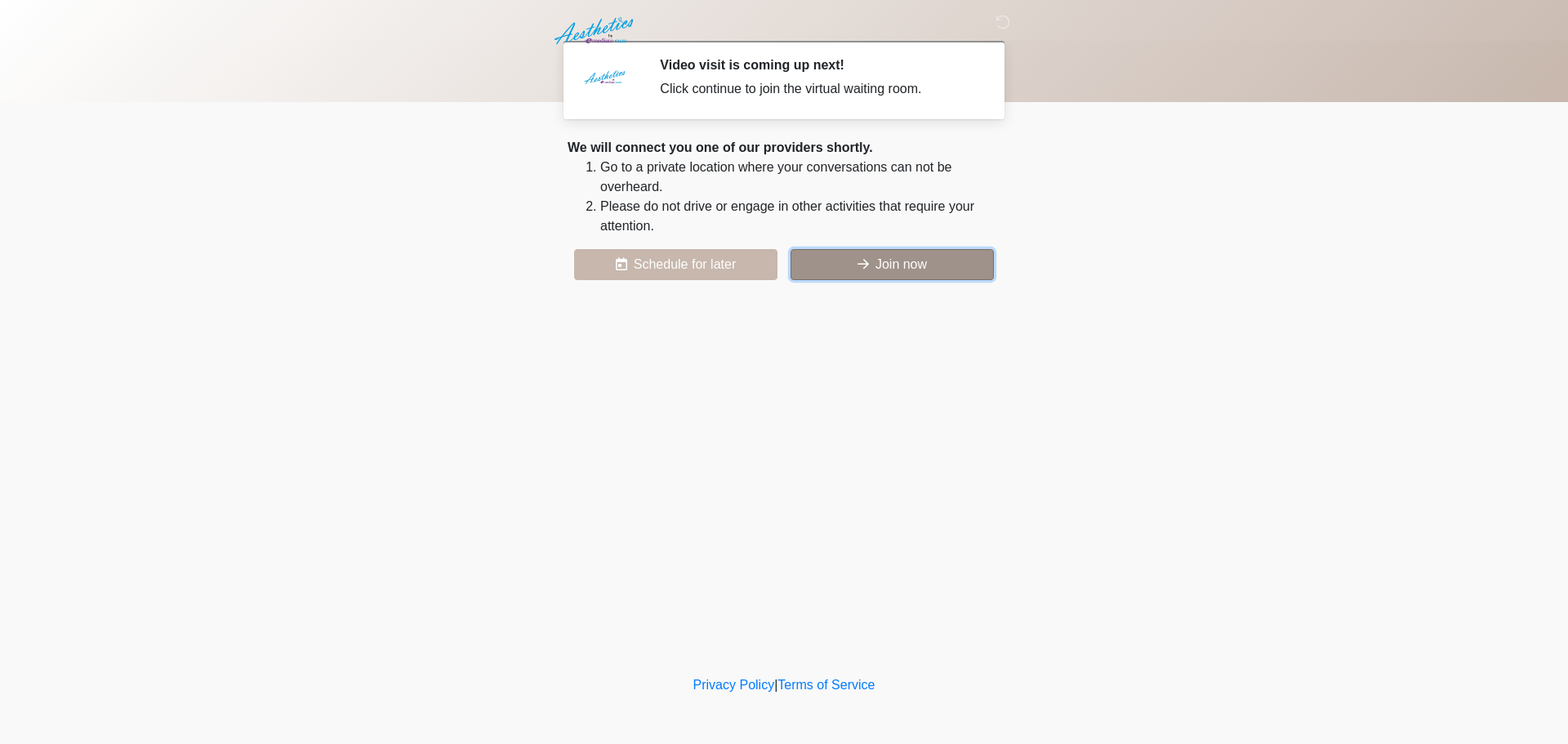
click at [913, 264] on button "Join now" at bounding box center [892, 264] width 204 height 31
